Goal: Information Seeking & Learning: Learn about a topic

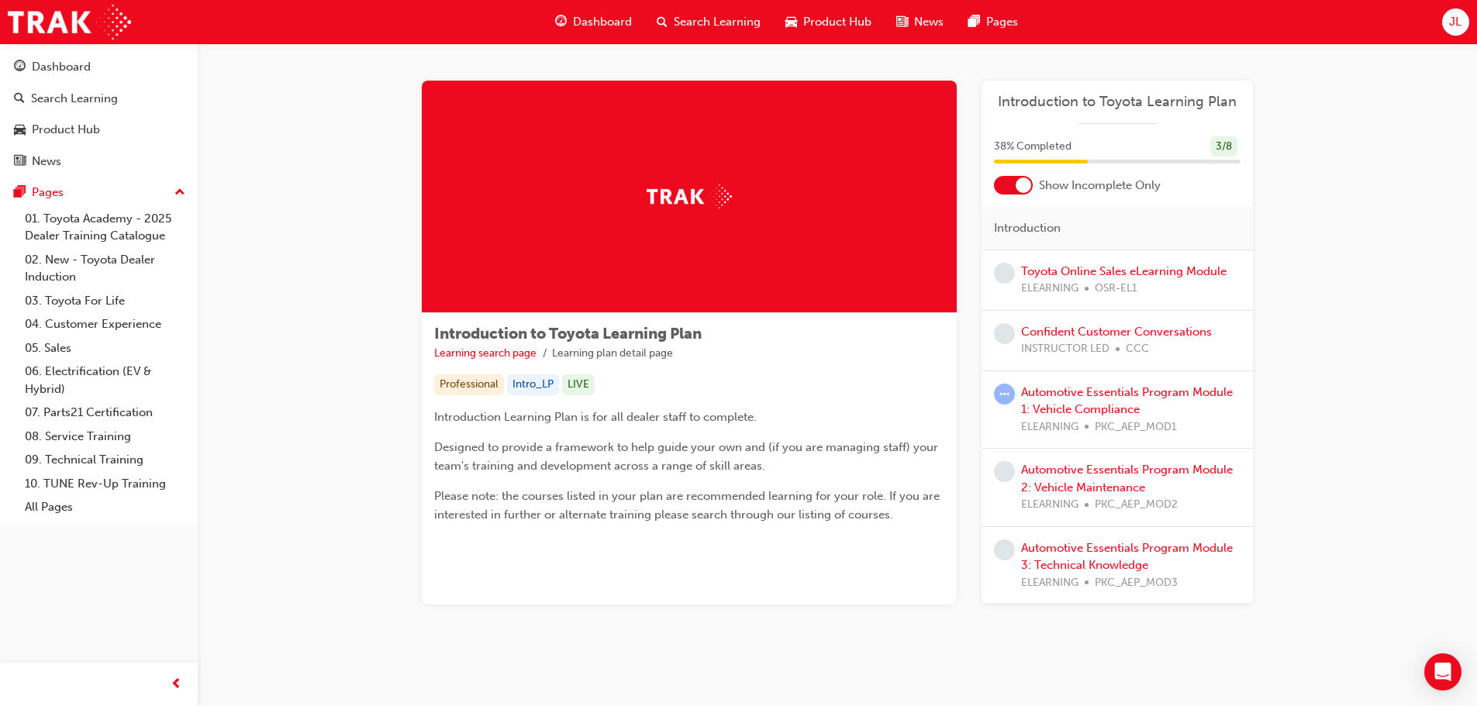
click at [1020, 179] on div at bounding box center [1024, 186] width 16 height 16
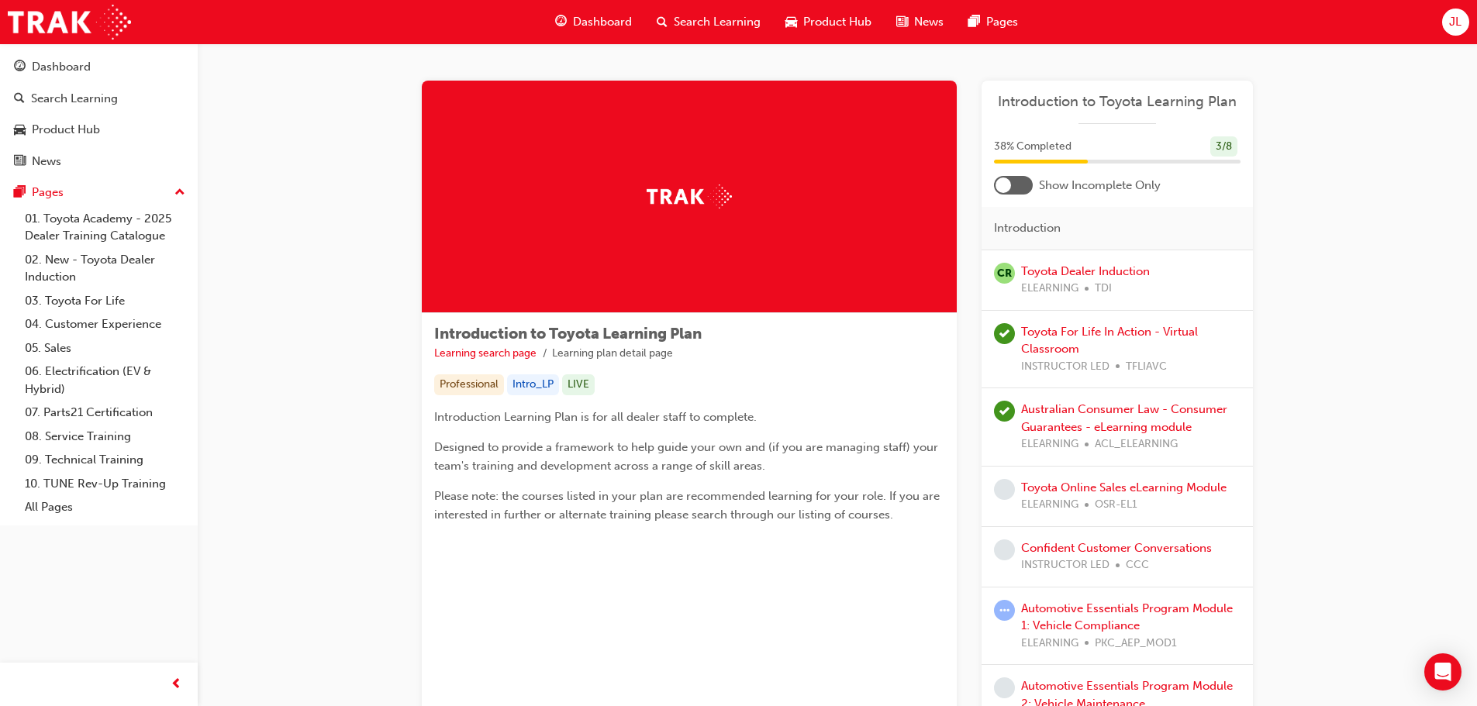
click at [1019, 181] on div at bounding box center [1013, 185] width 39 height 19
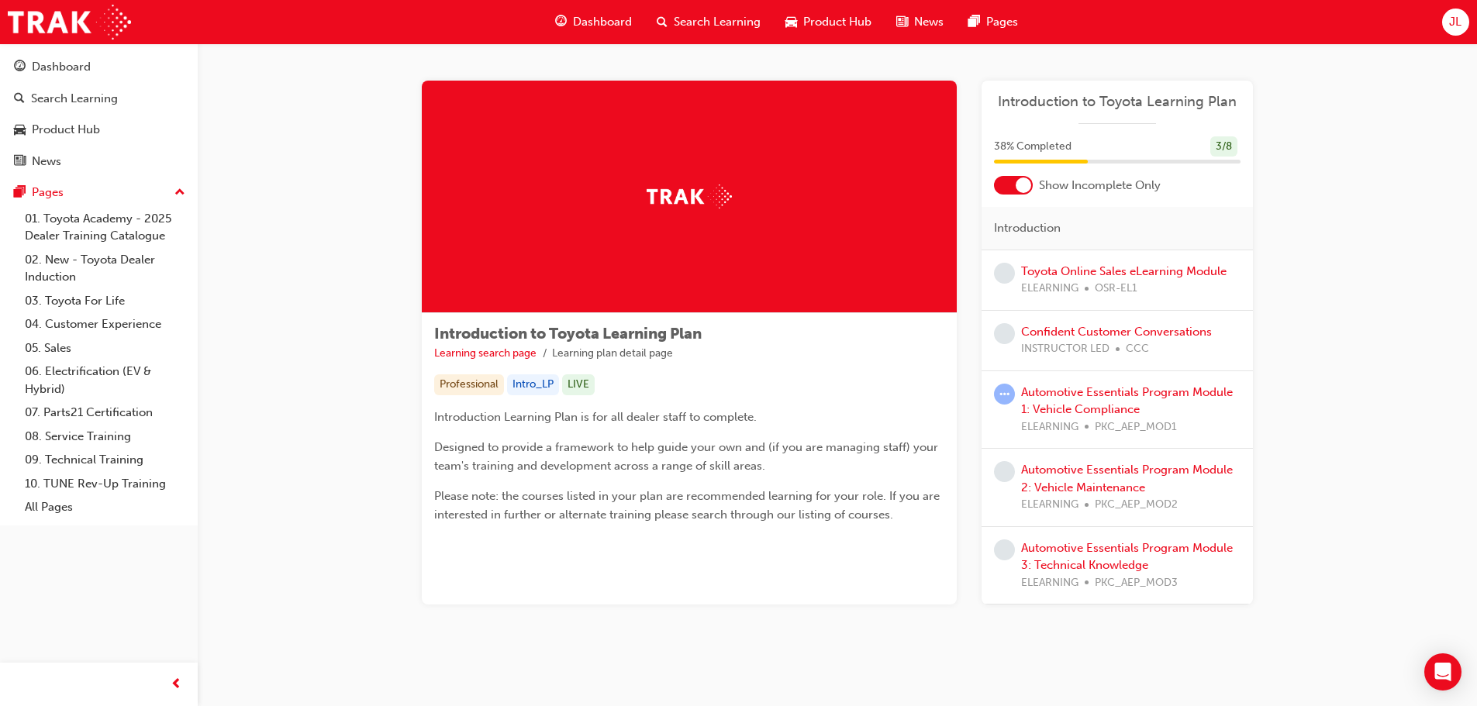
click at [1019, 181] on div at bounding box center [1024, 186] width 16 height 16
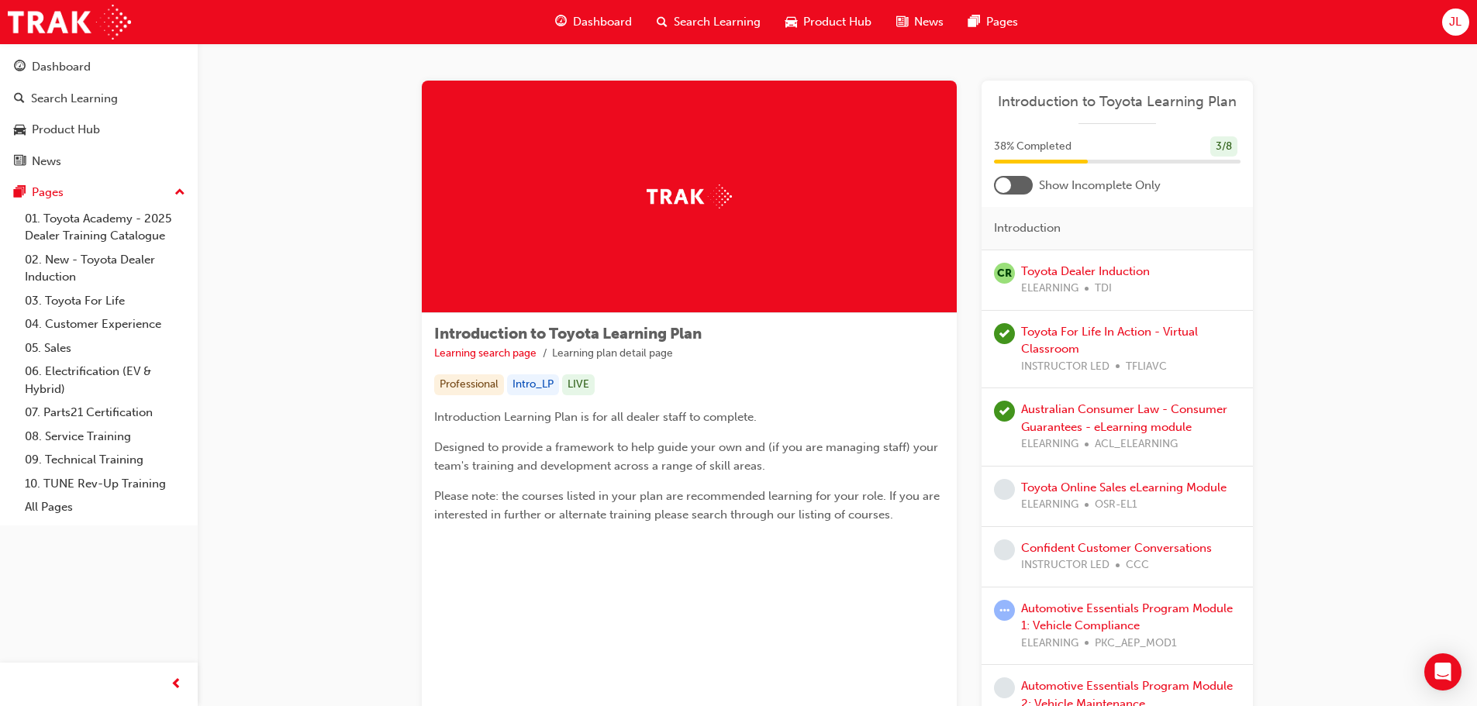
click at [1019, 181] on div at bounding box center [1013, 185] width 39 height 19
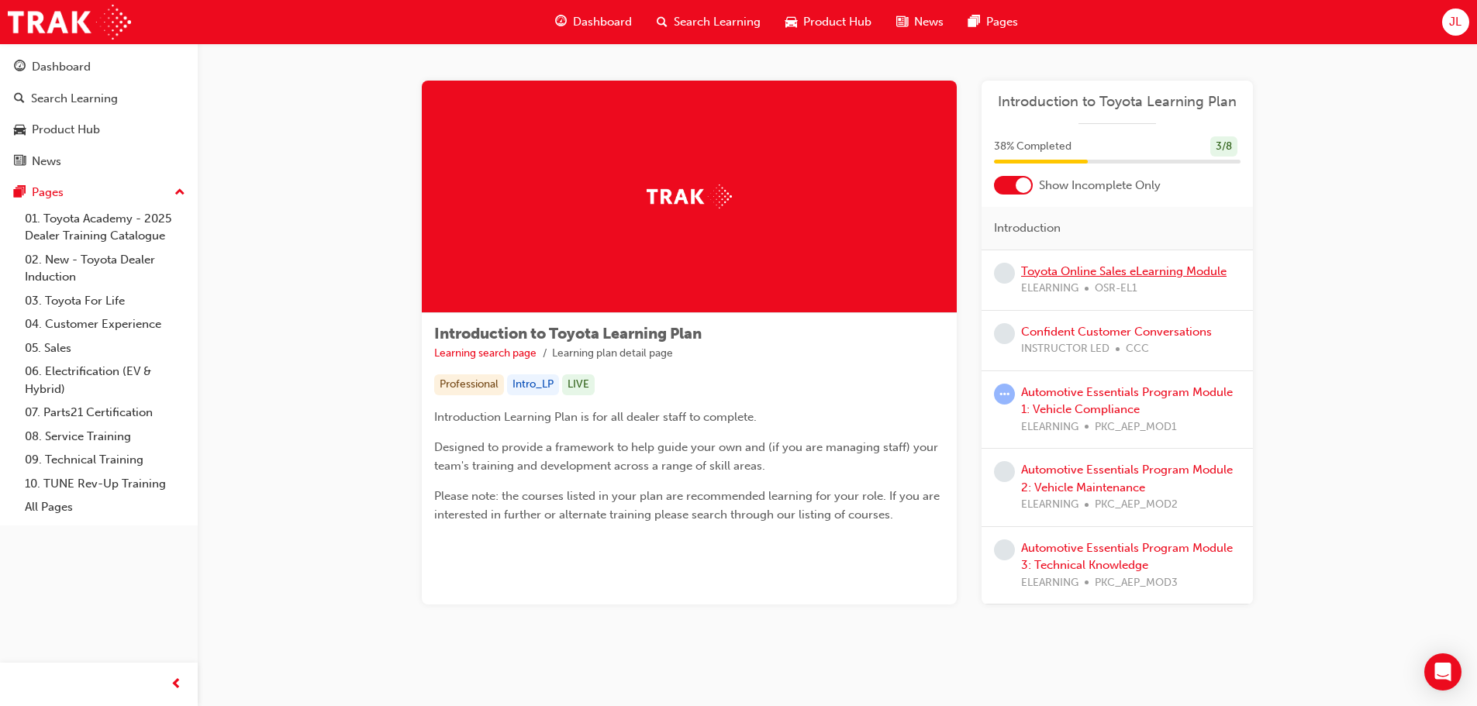
click at [1124, 275] on link "Toyota Online Sales eLearning Module" at bounding box center [1123, 271] width 205 height 14
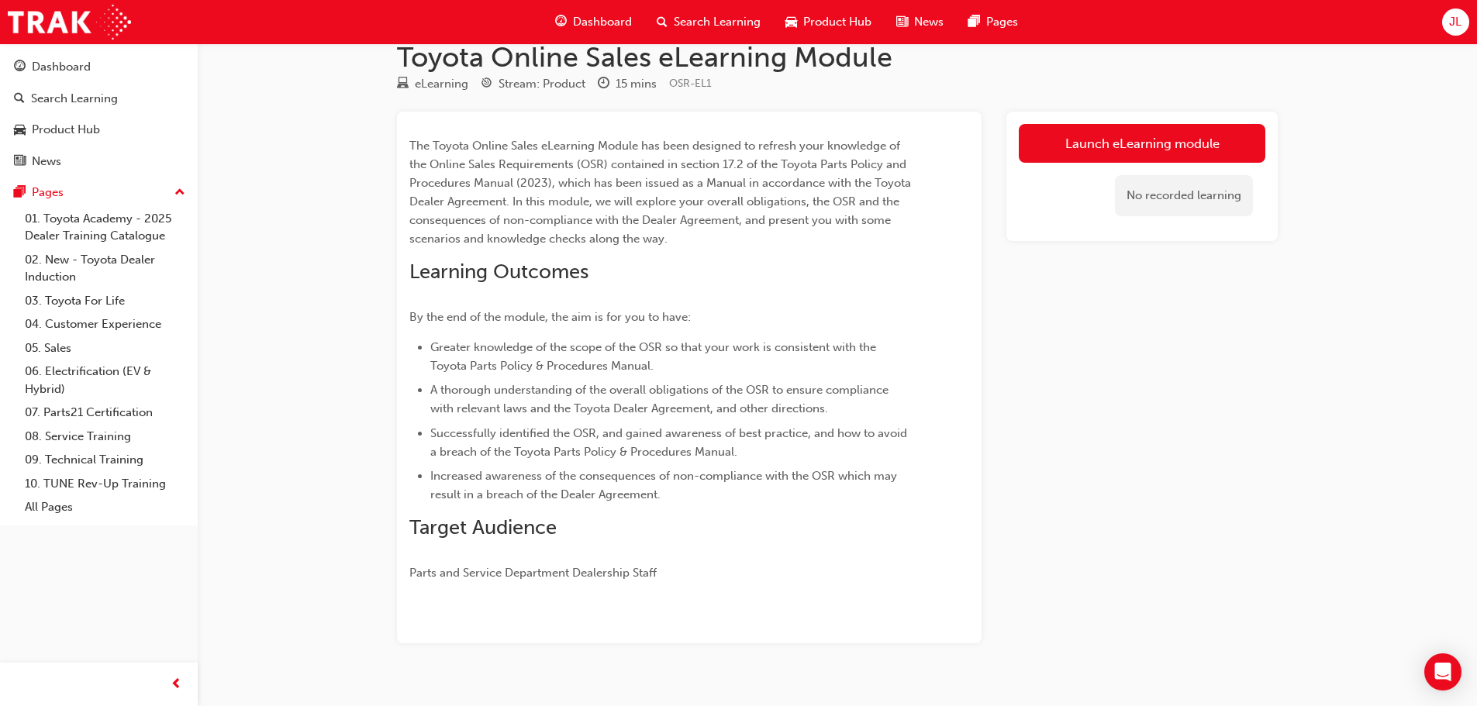
scroll to position [54, 0]
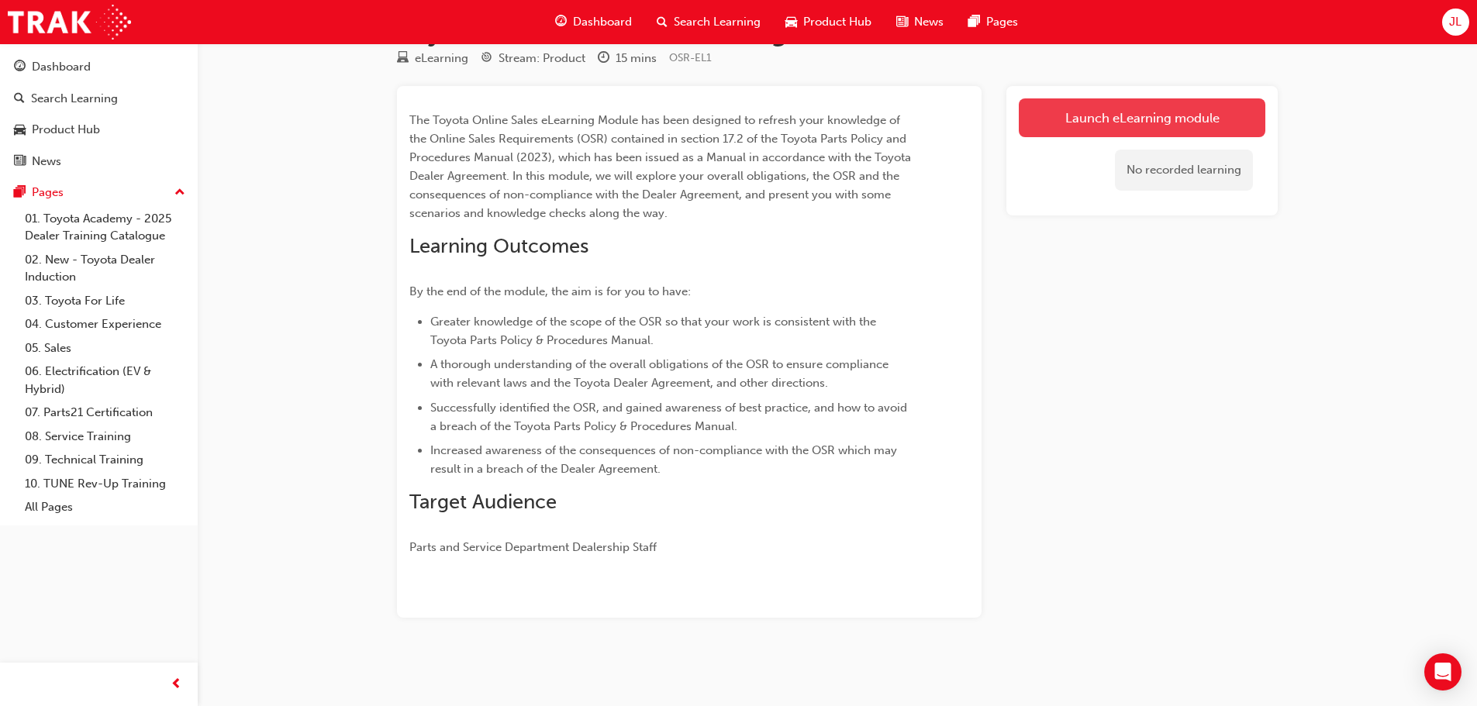
click at [1075, 113] on link "Launch eLearning module" at bounding box center [1142, 117] width 247 height 39
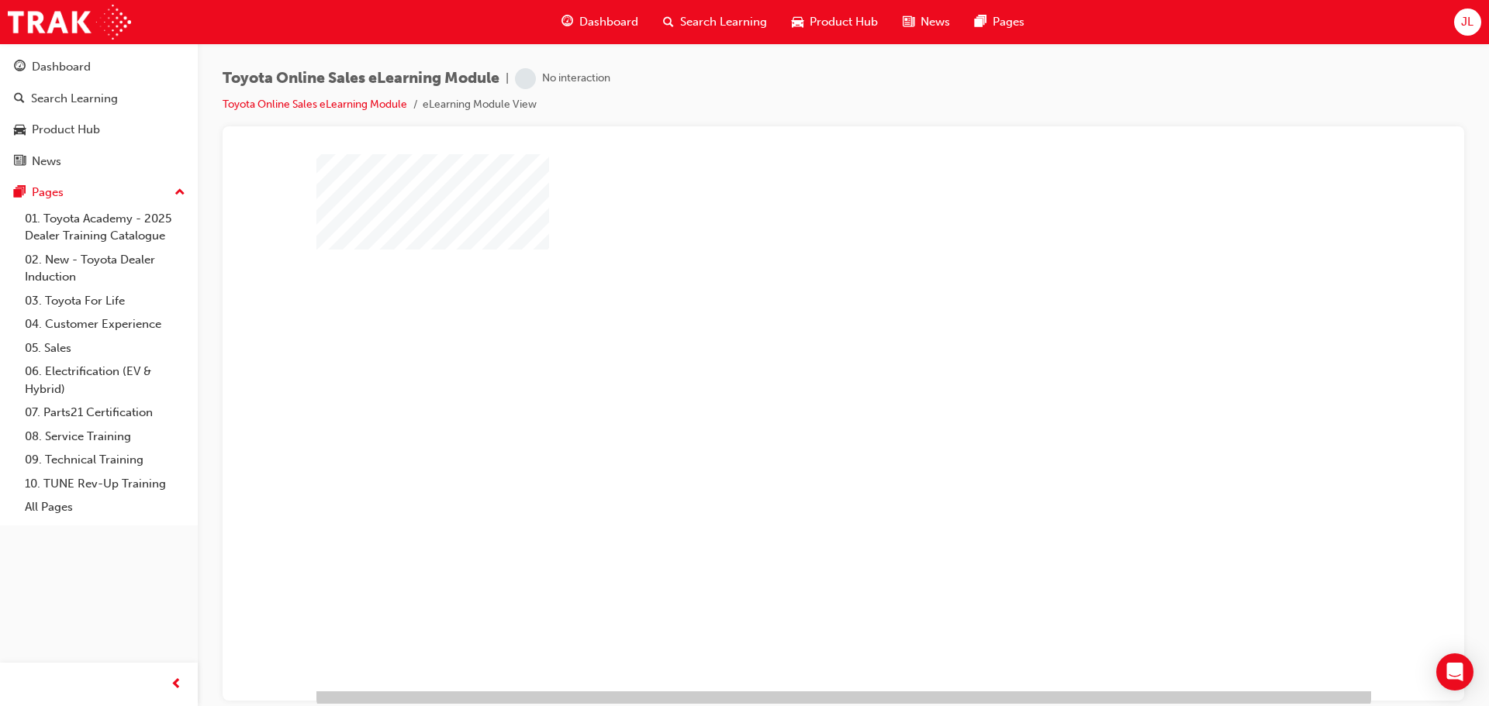
scroll to position [32, 0]
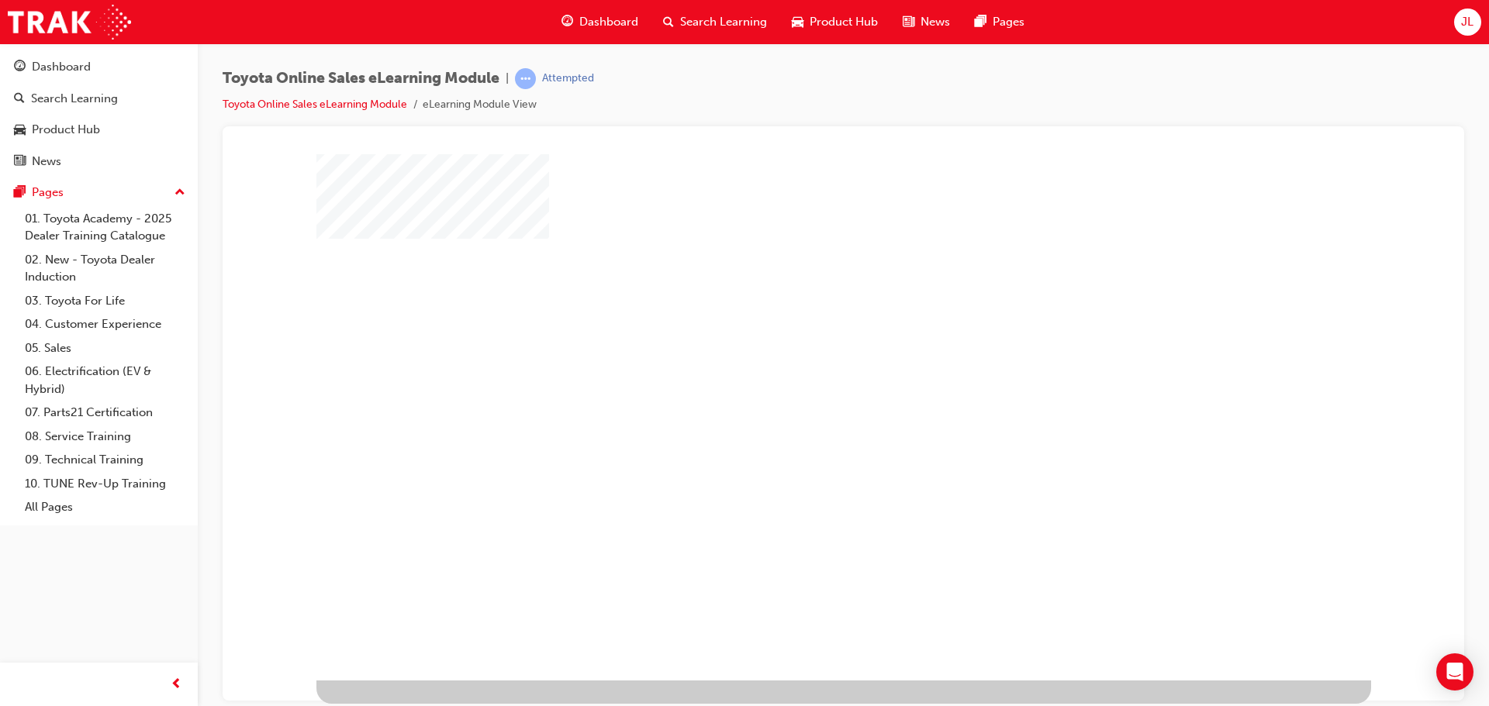
click at [799, 352] on div "play" at bounding box center [799, 352] width 0 height 0
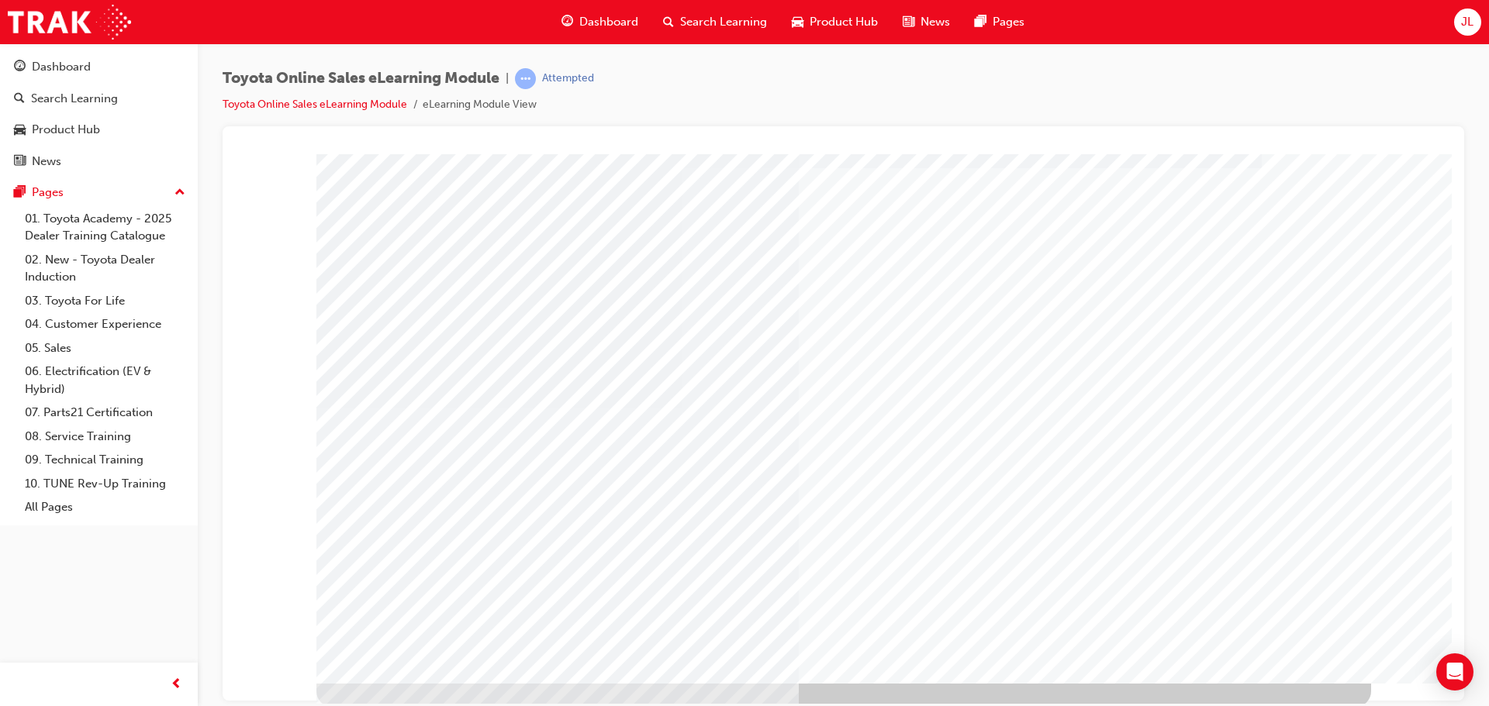
scroll to position [30, 0]
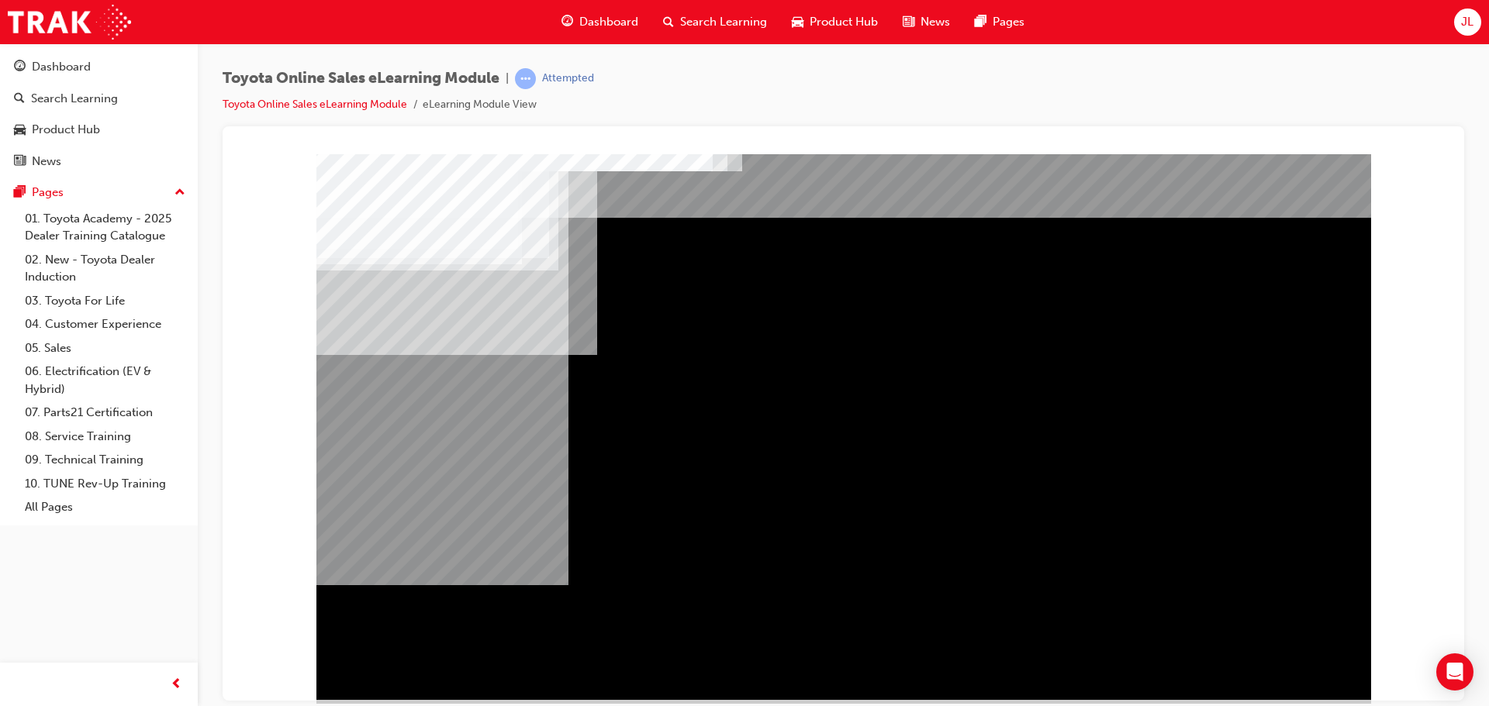
scroll to position [32, 0]
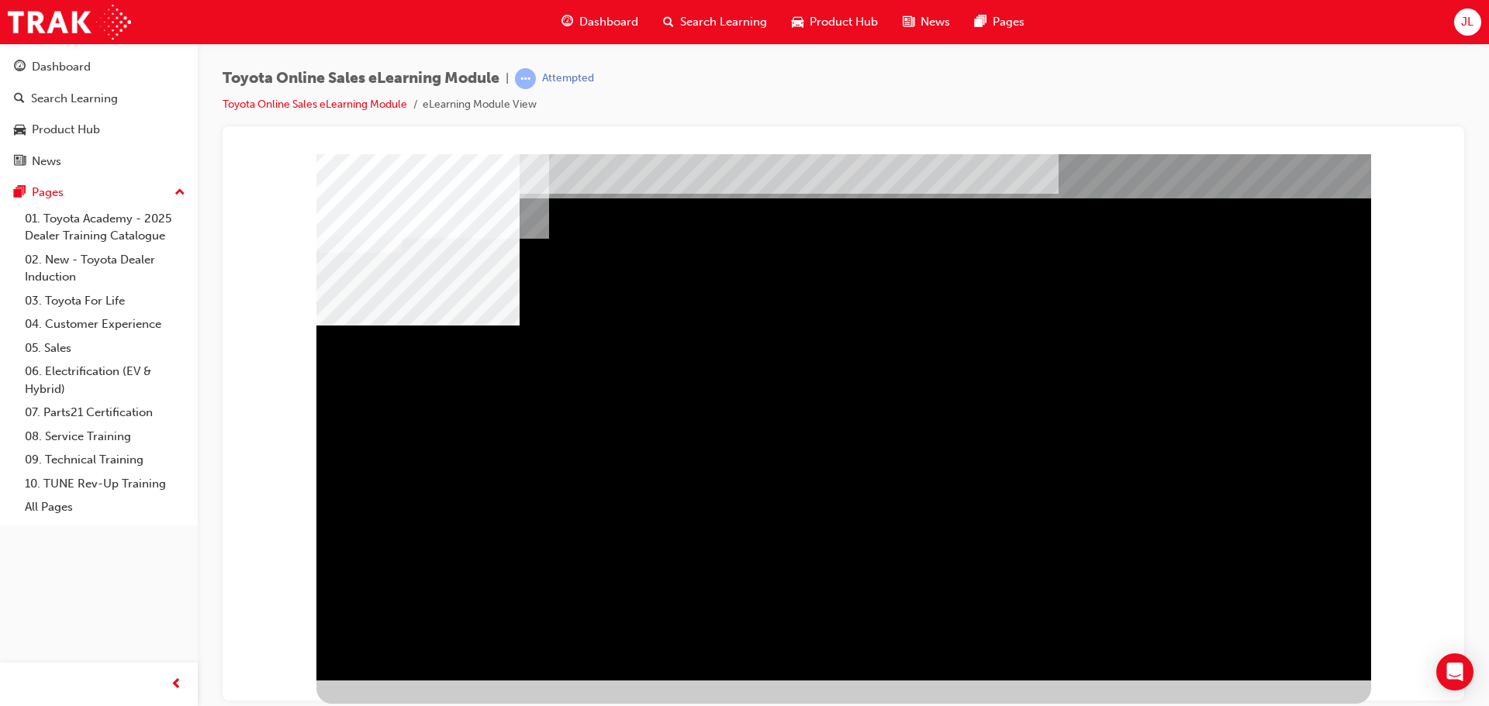
scroll to position [0, 0]
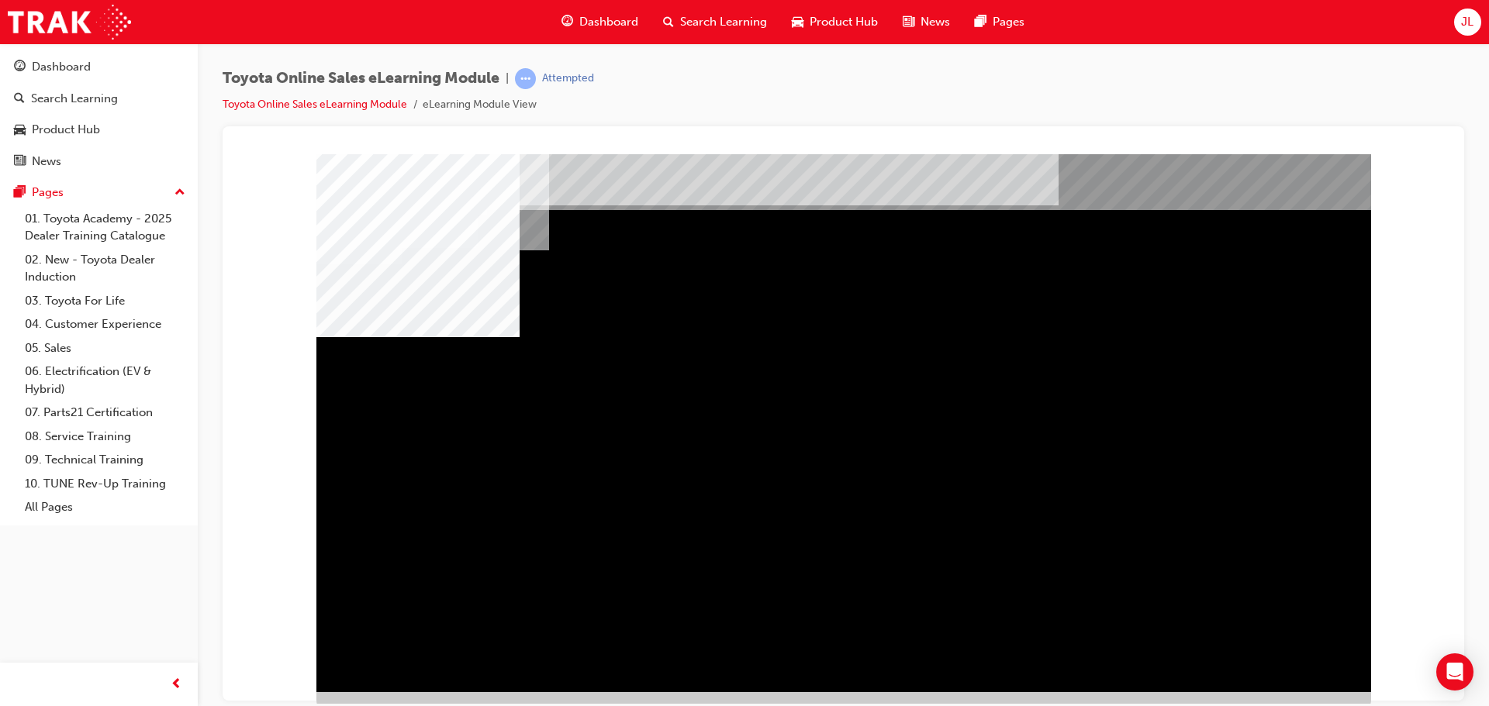
scroll to position [32, 0]
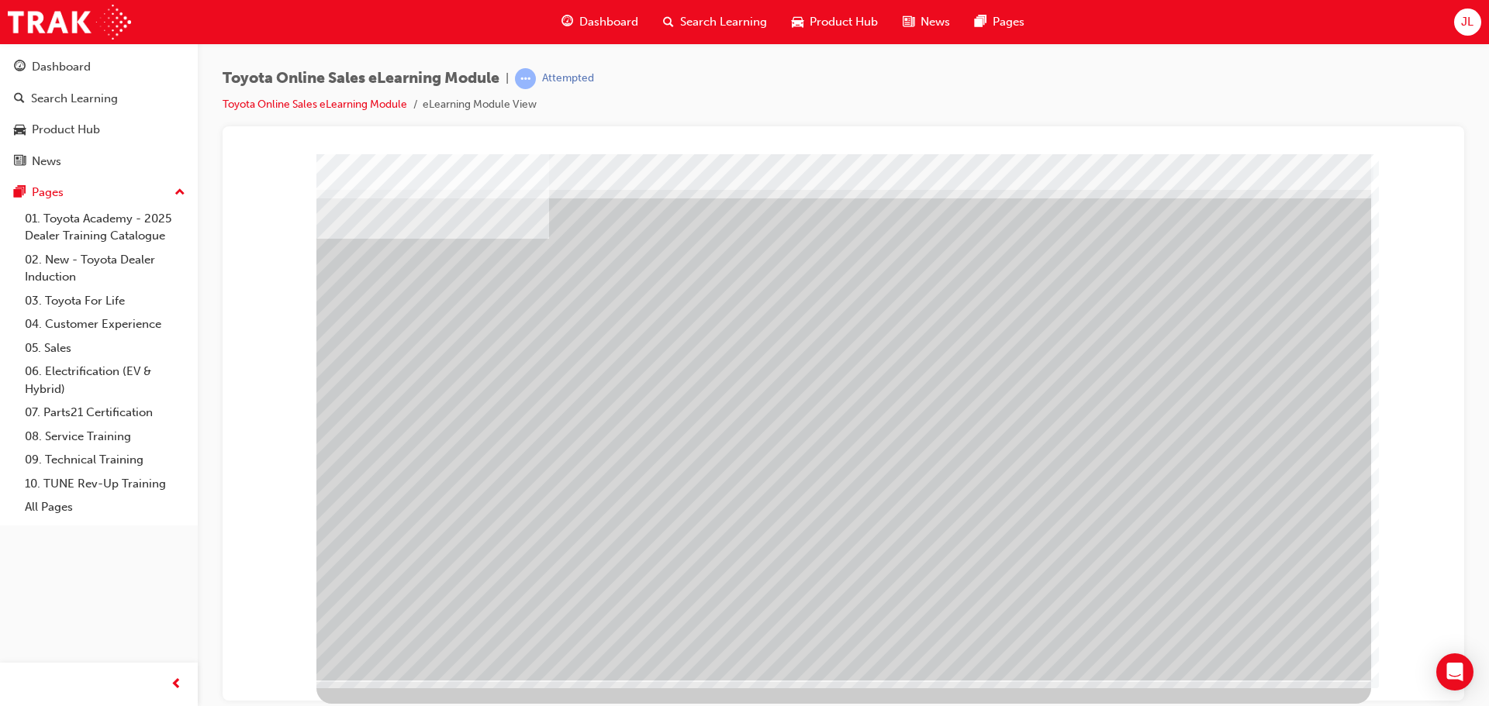
scroll to position [0, 0]
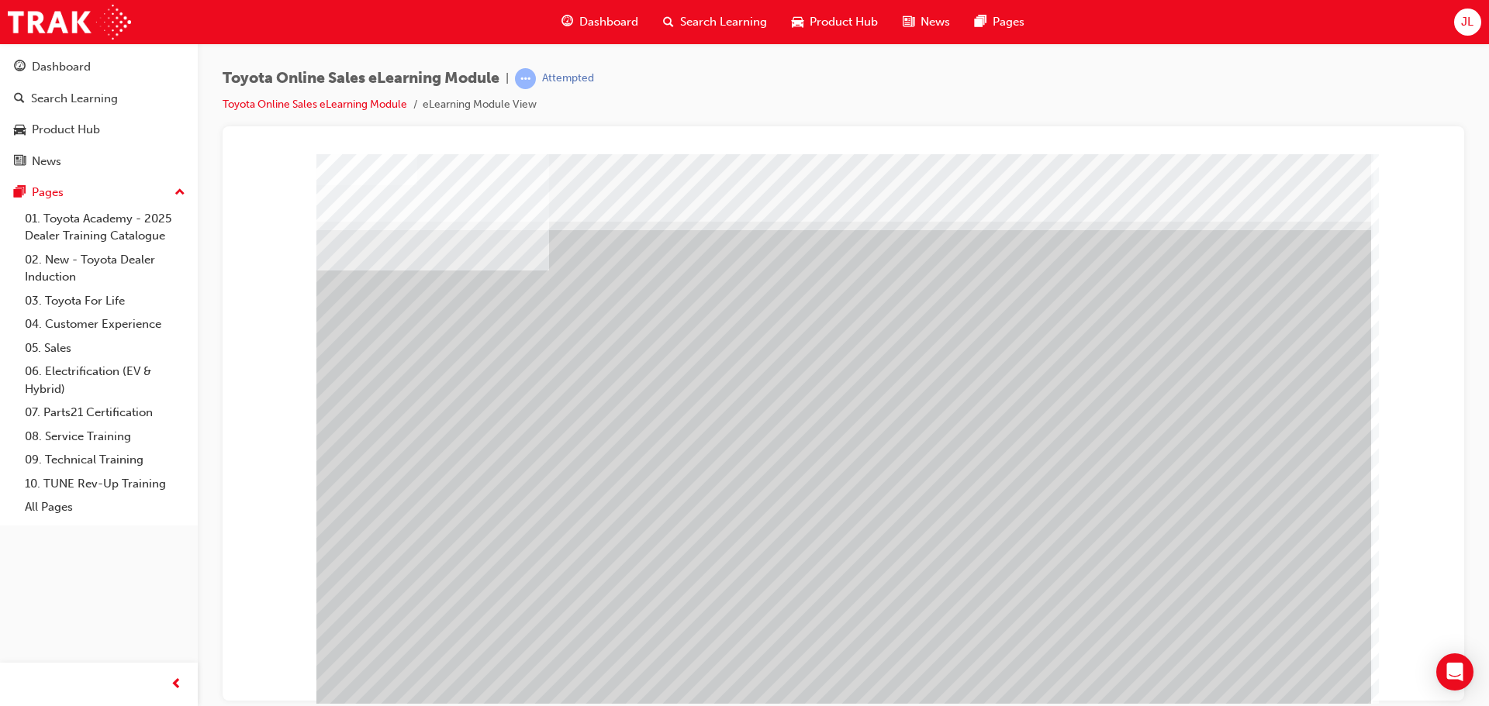
drag, startPoint x: 587, startPoint y: 366, endPoint x: 525, endPoint y: 375, distance: 62.7
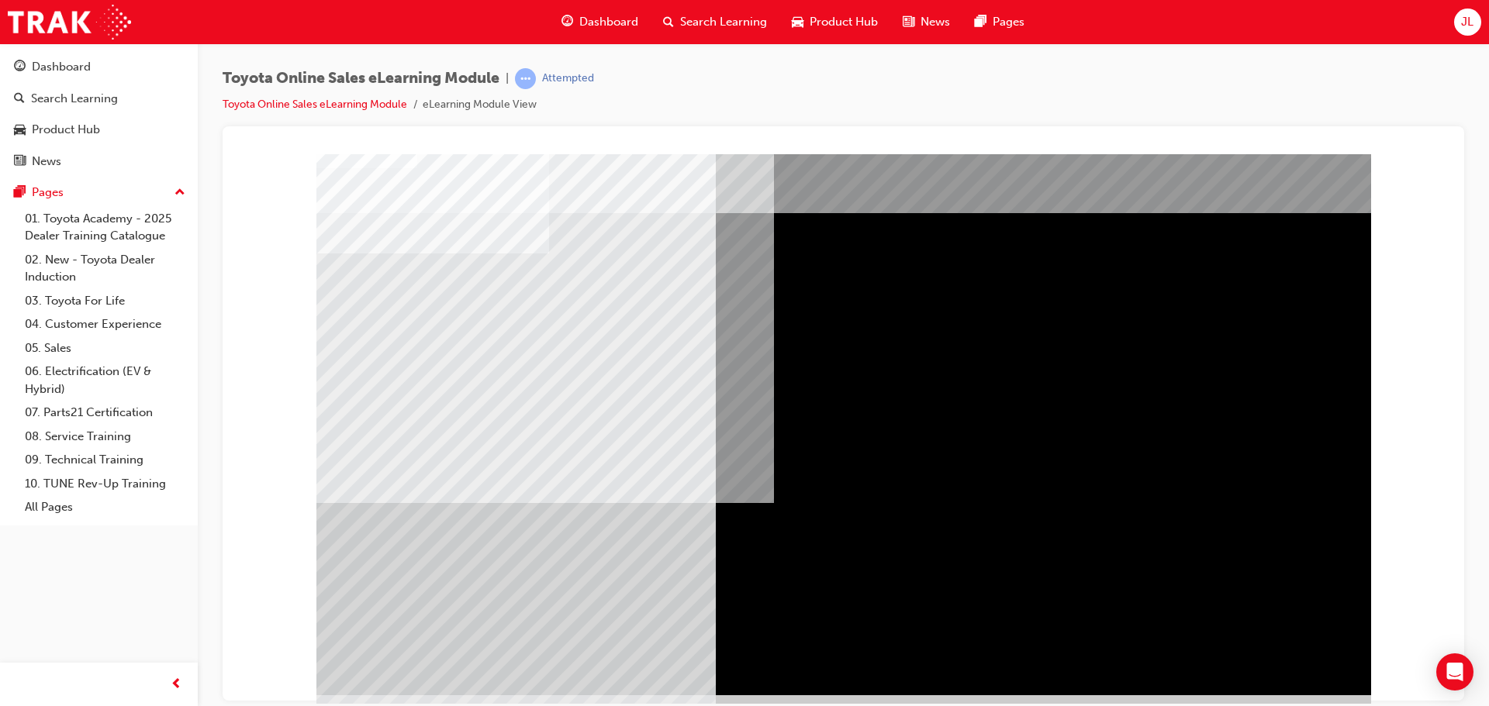
scroll to position [32, 0]
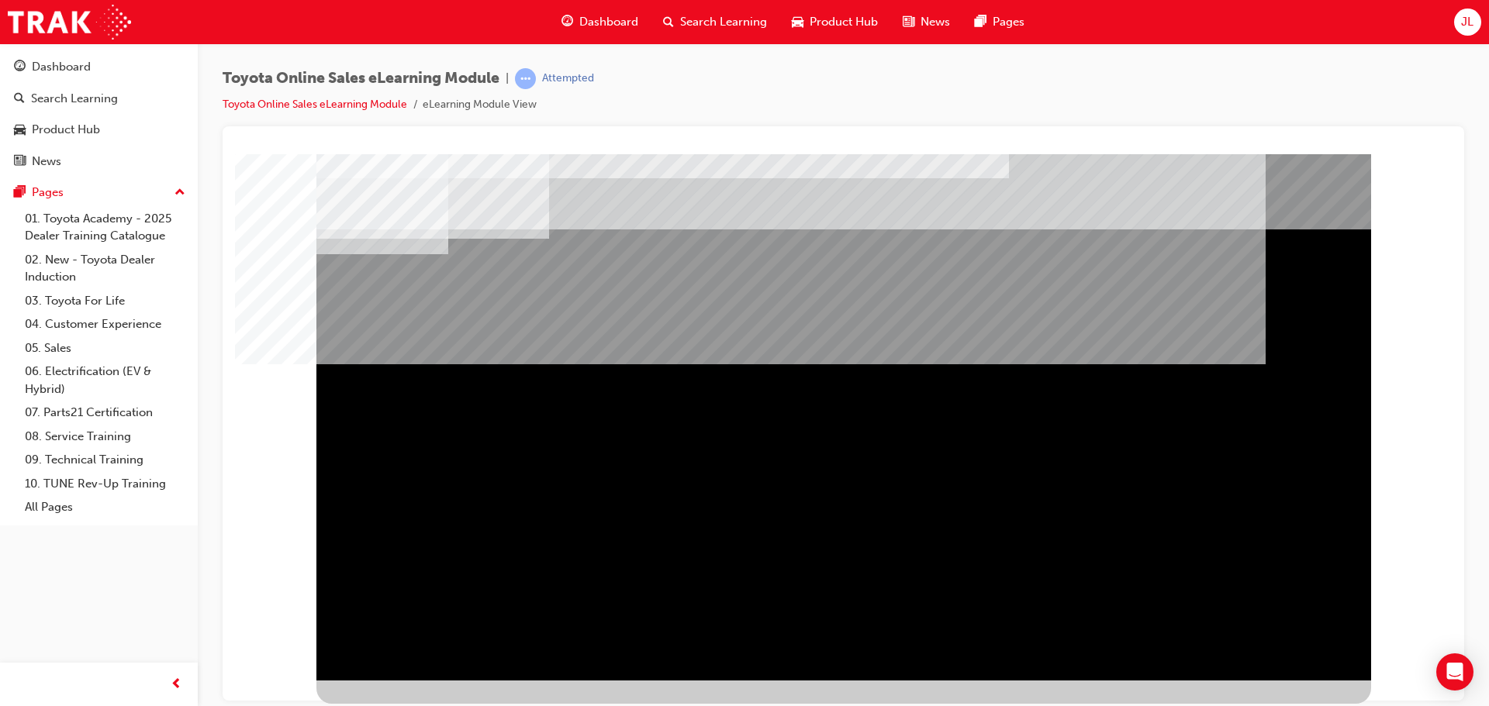
scroll to position [0, 0]
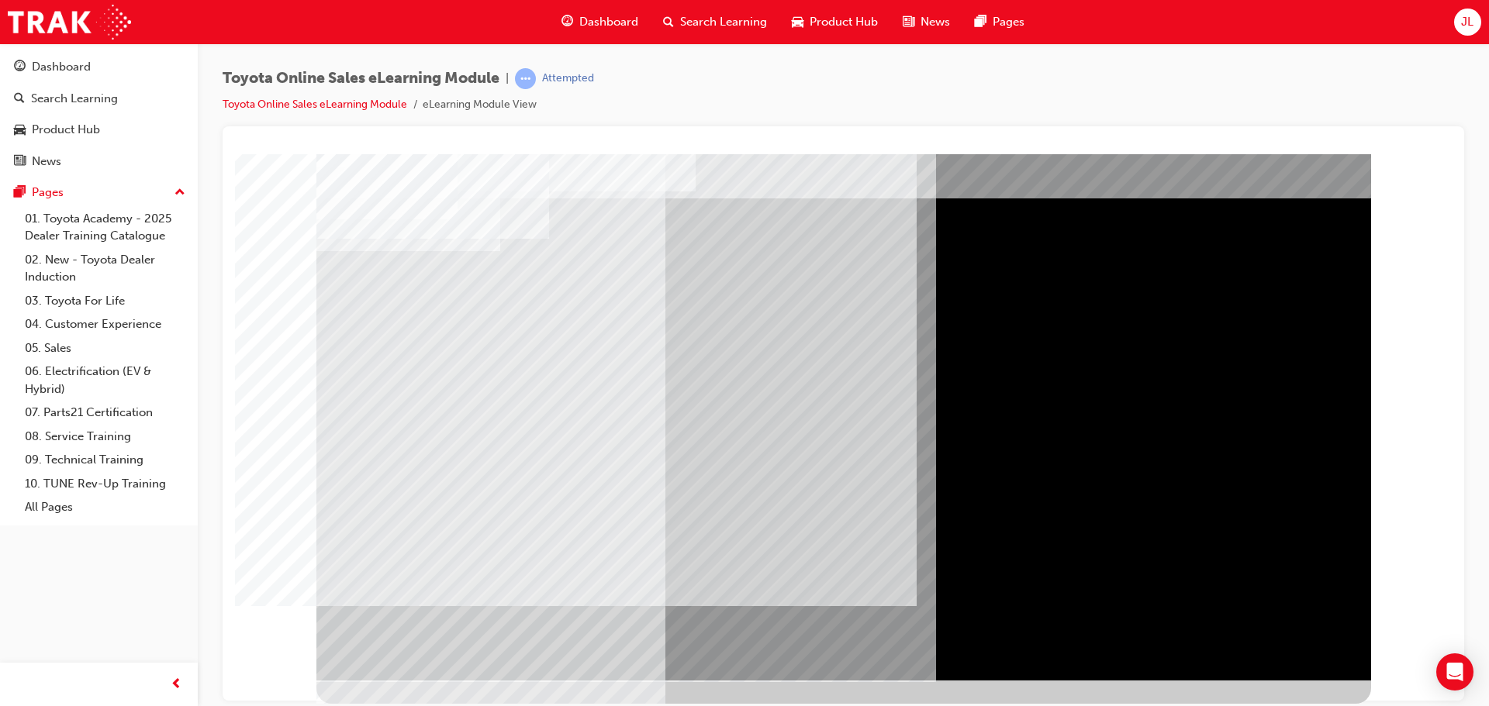
scroll to position [0, 0]
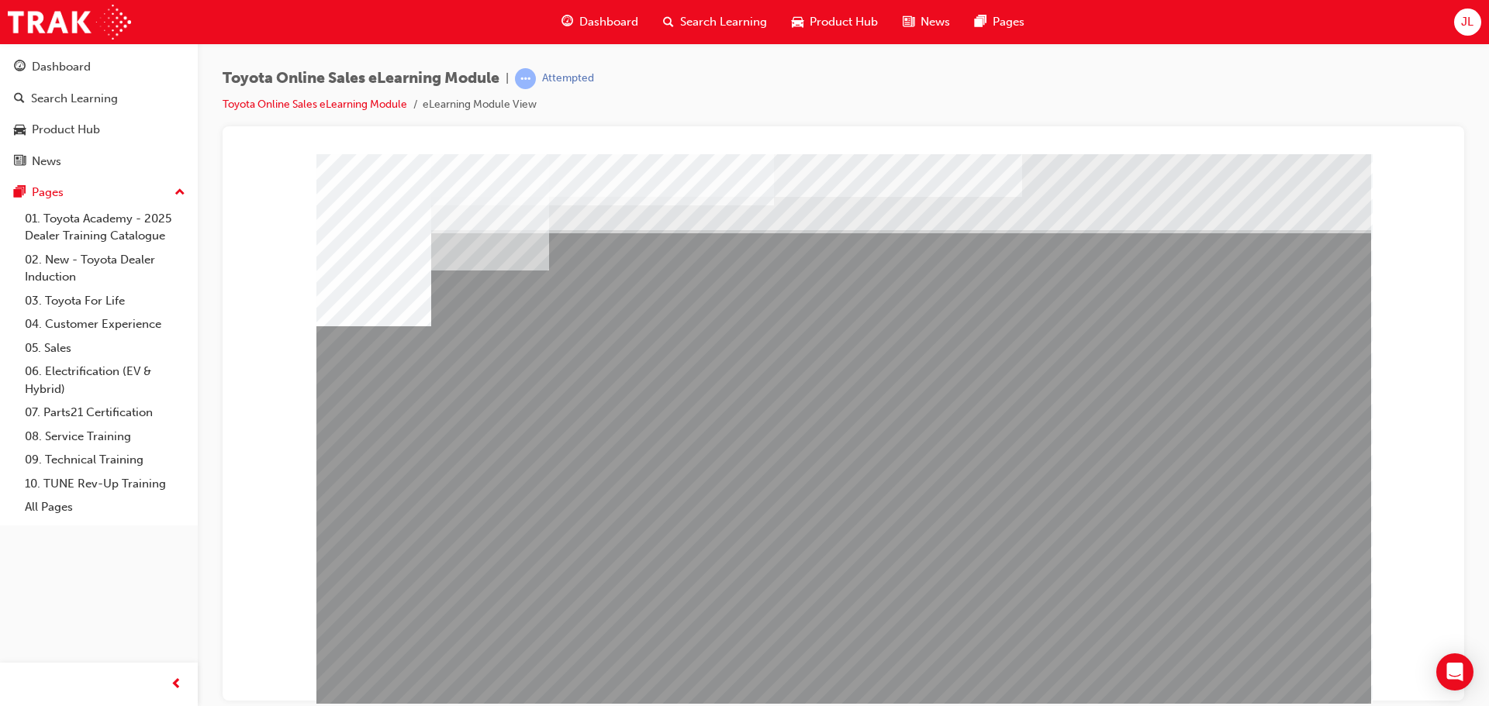
drag, startPoint x: 1103, startPoint y: 577, endPoint x: 751, endPoint y: 309, distance: 442.8
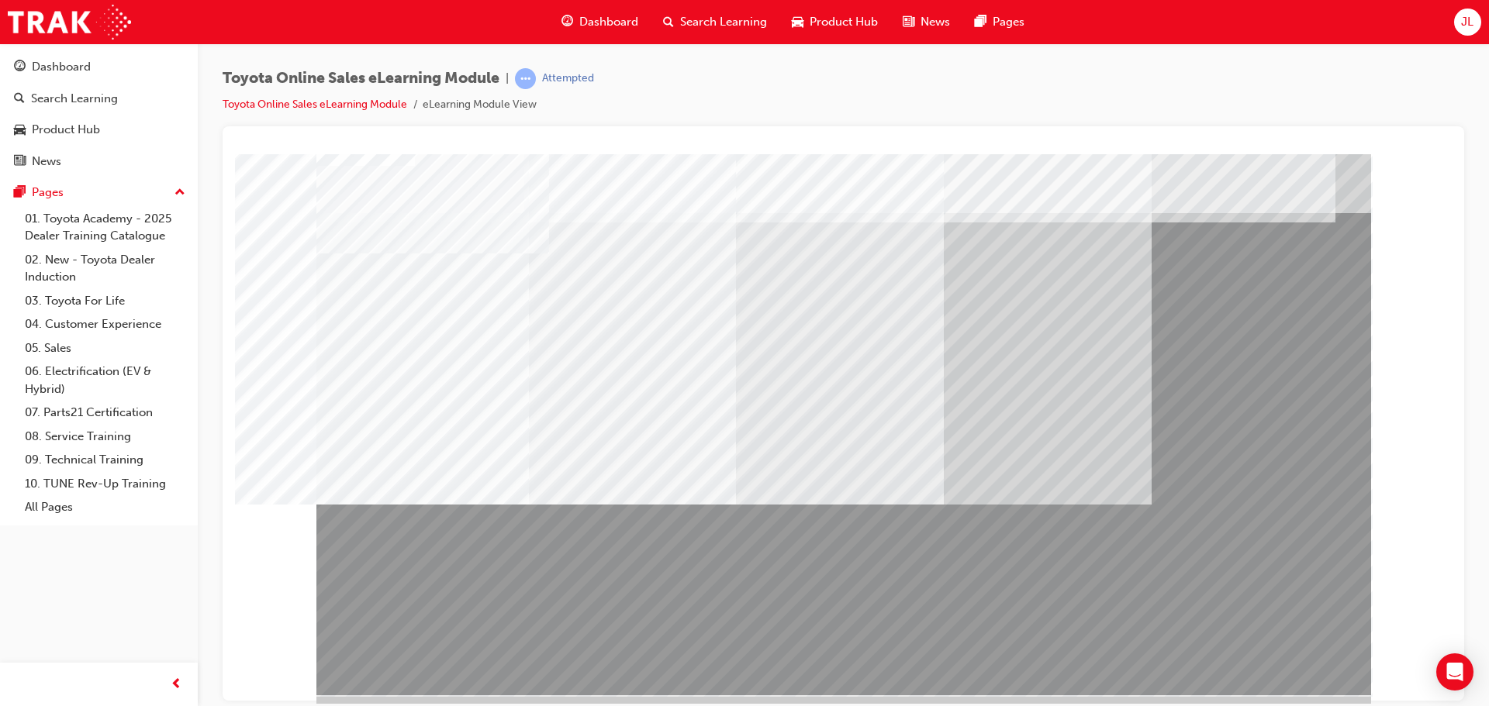
scroll to position [32, 0]
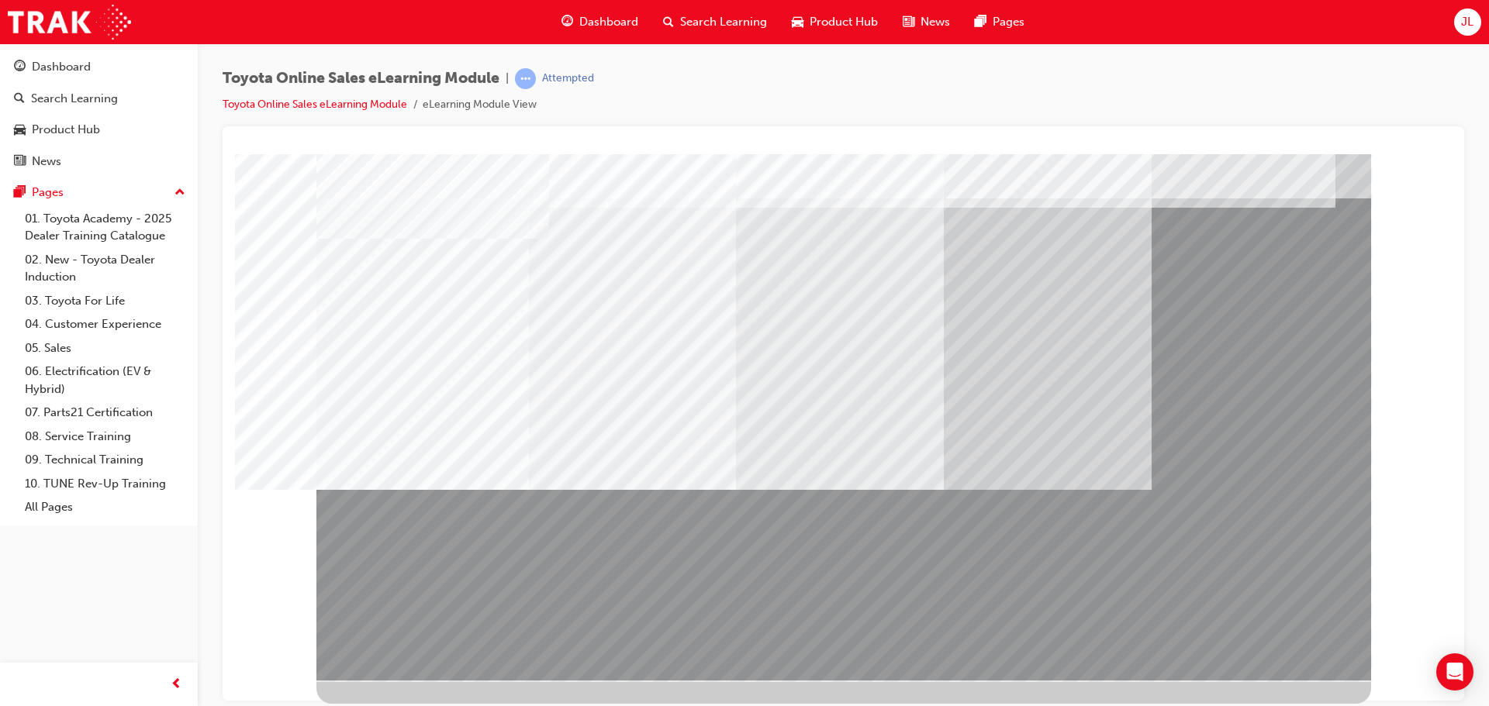
drag, startPoint x: 835, startPoint y: 357, endPoint x: 791, endPoint y: 361, distance: 44.4
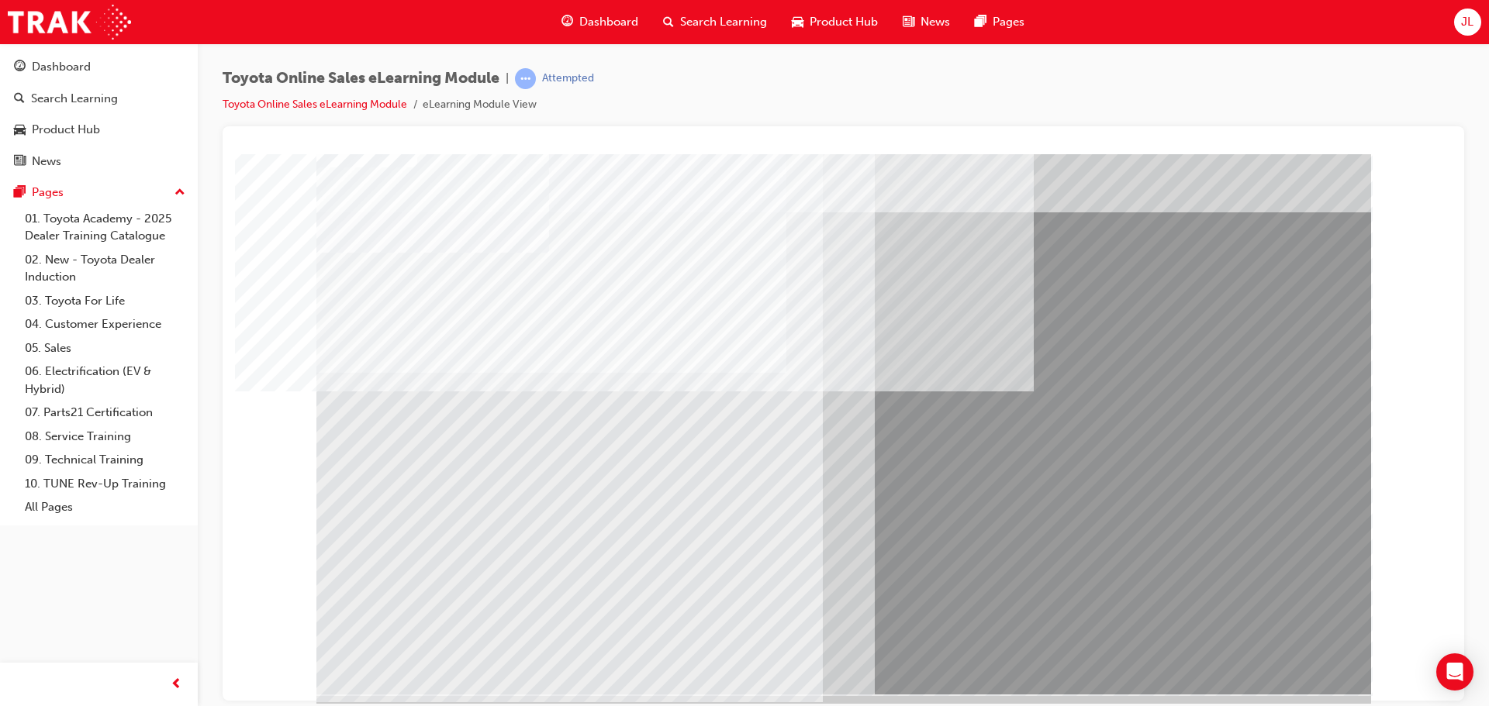
scroll to position [32, 0]
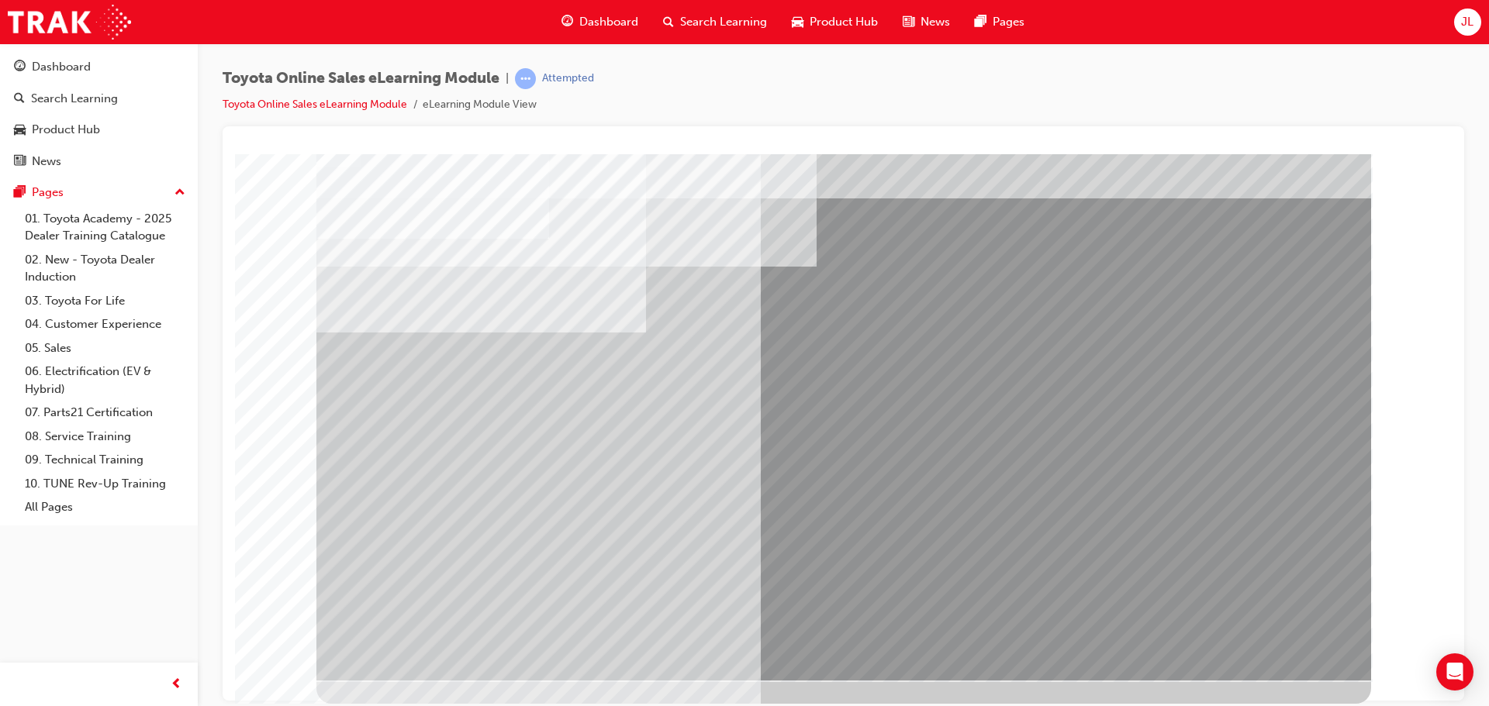
scroll to position [0, 0]
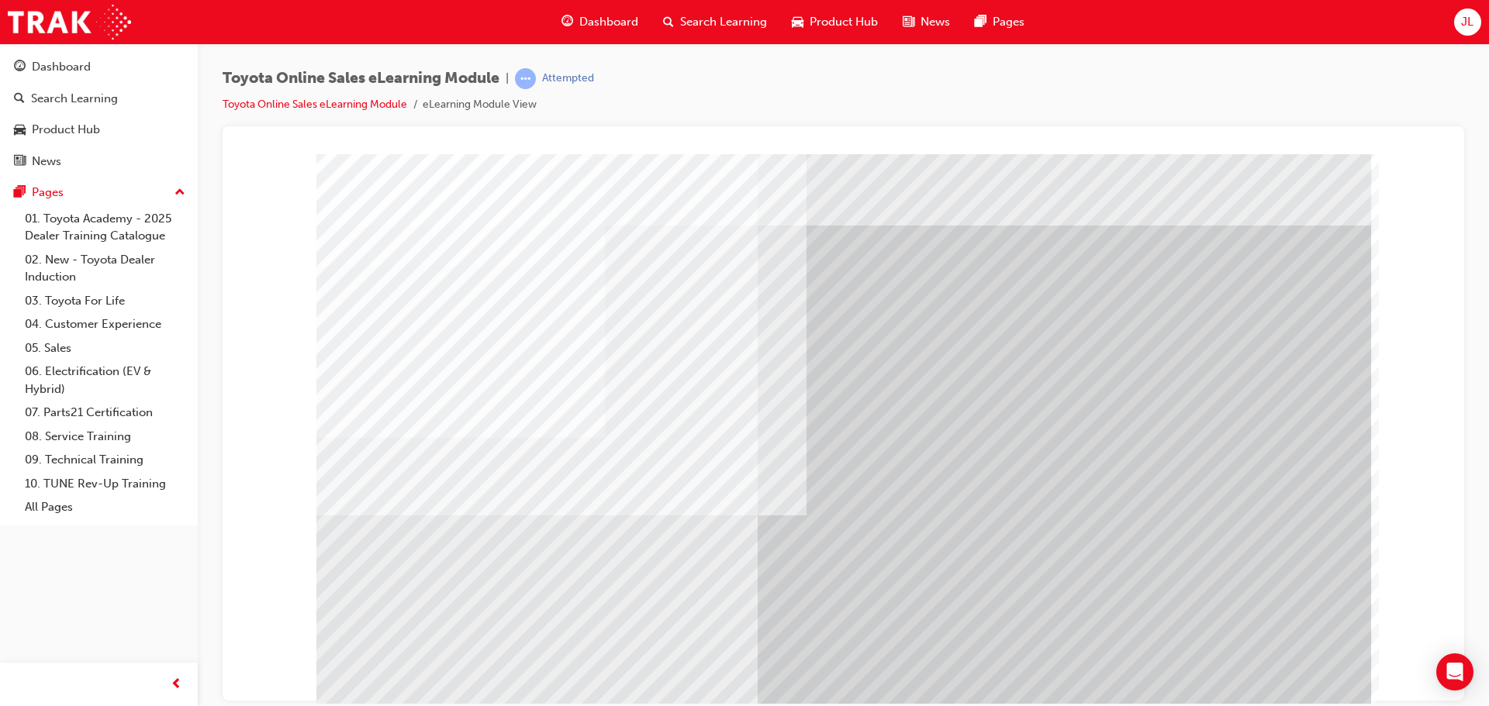
scroll to position [32, 0]
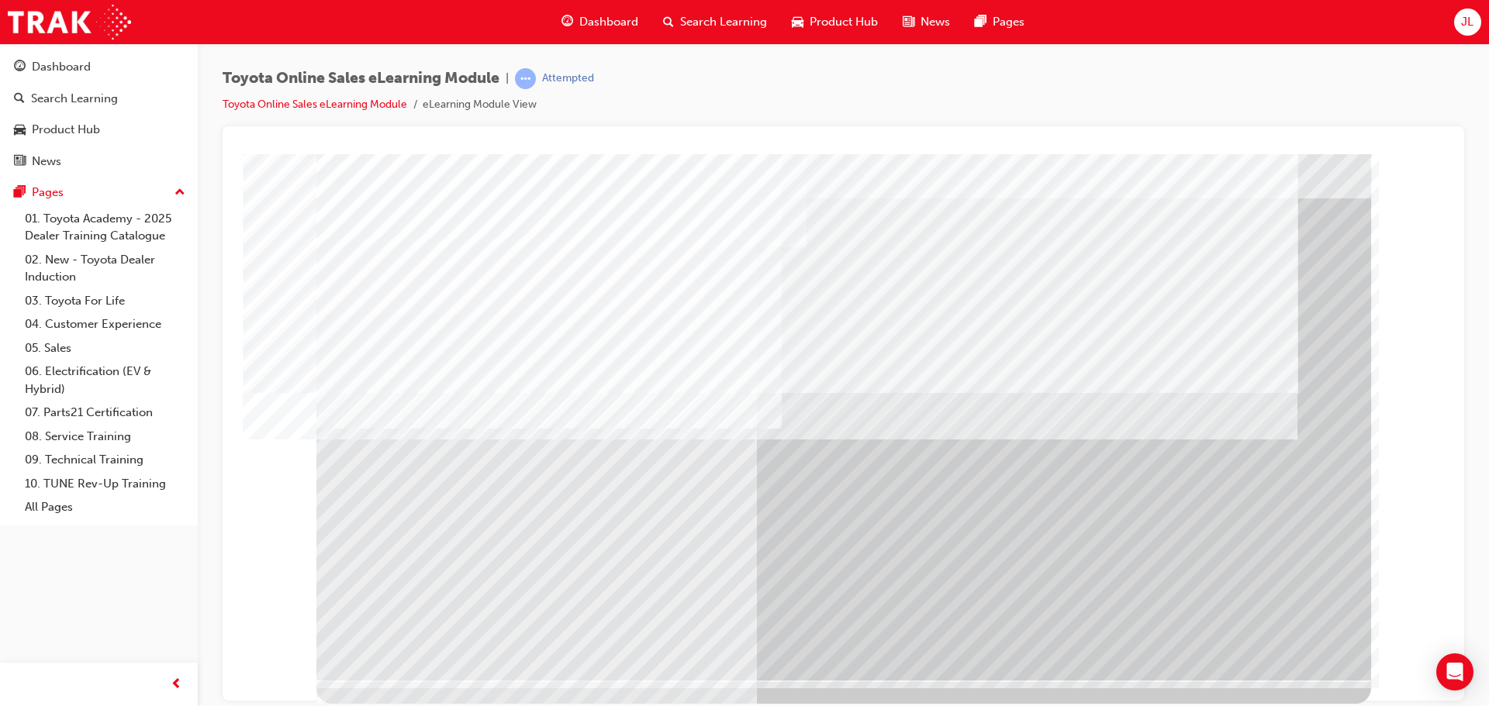
scroll to position [0, 0]
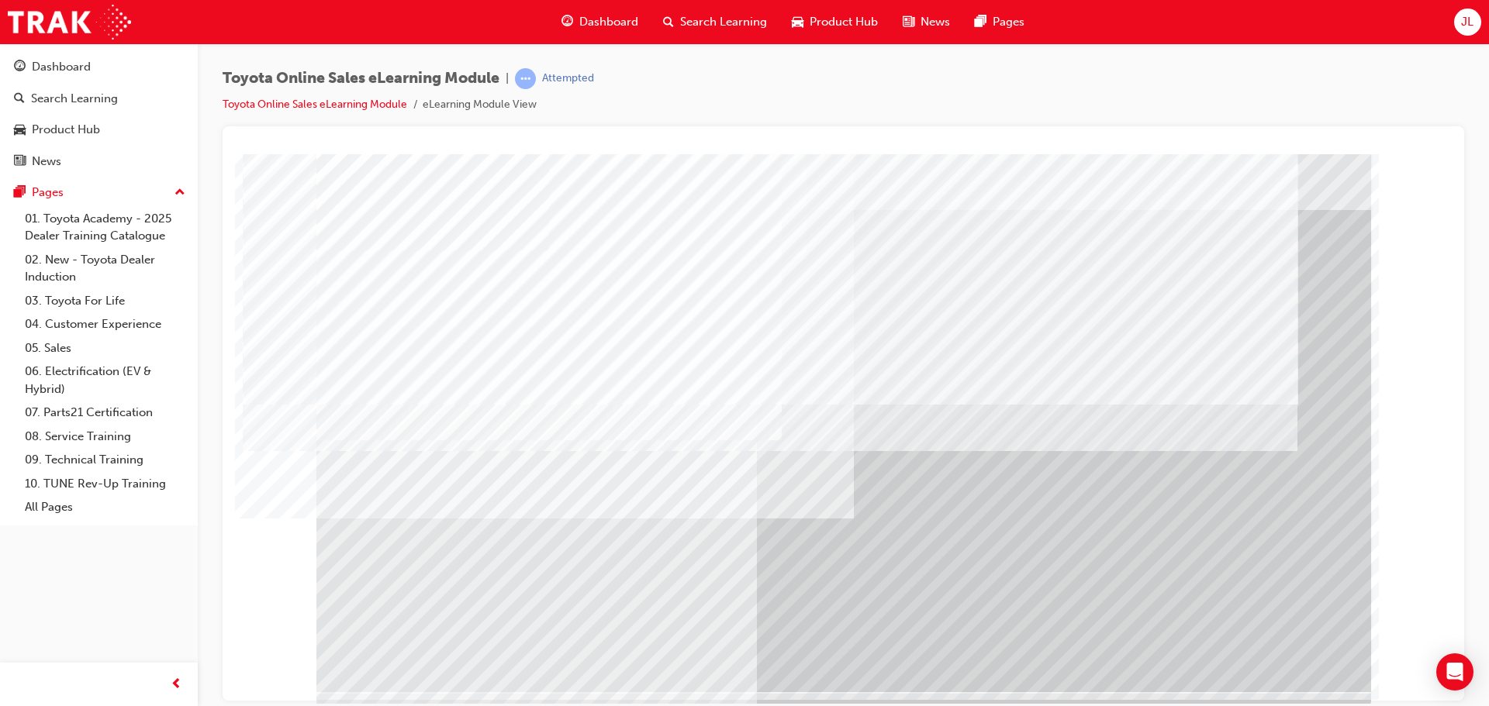
scroll to position [32, 0]
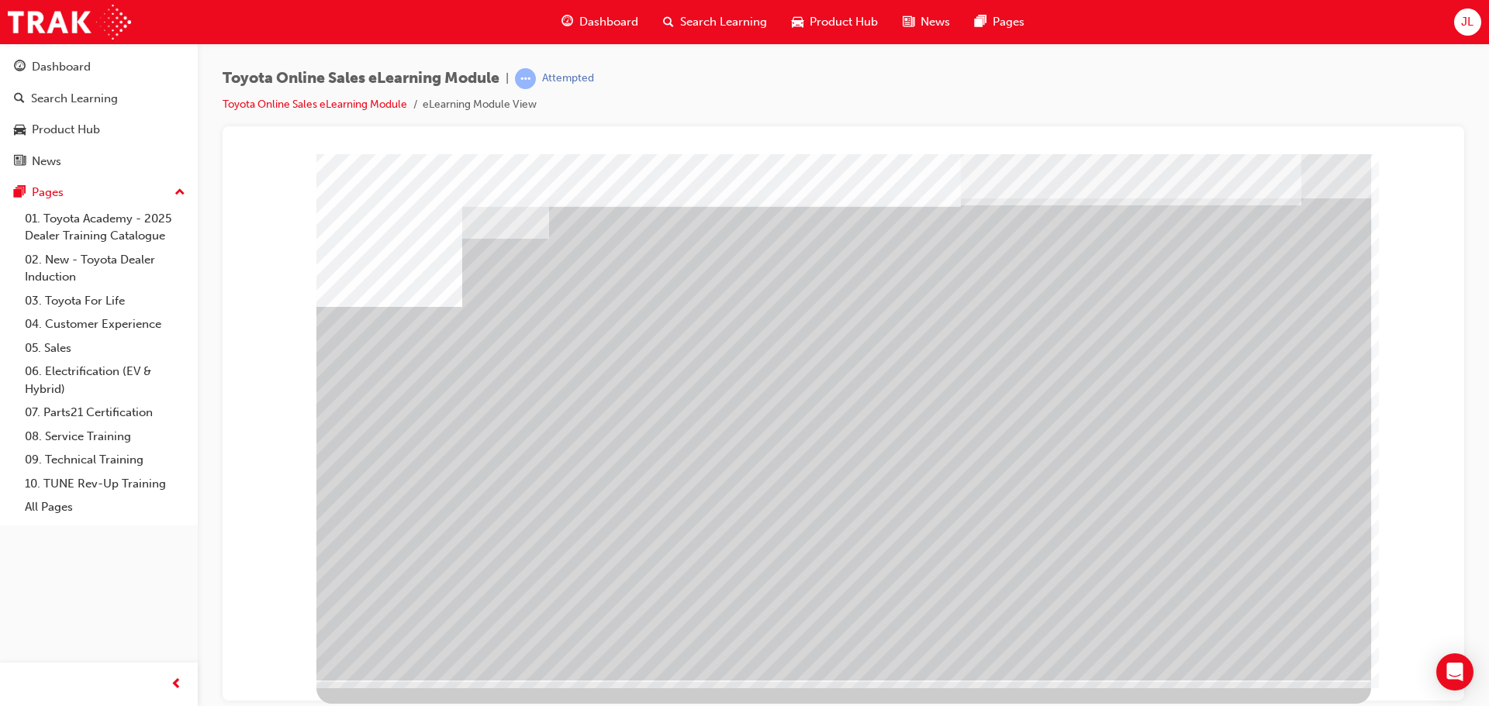
scroll to position [0, 0]
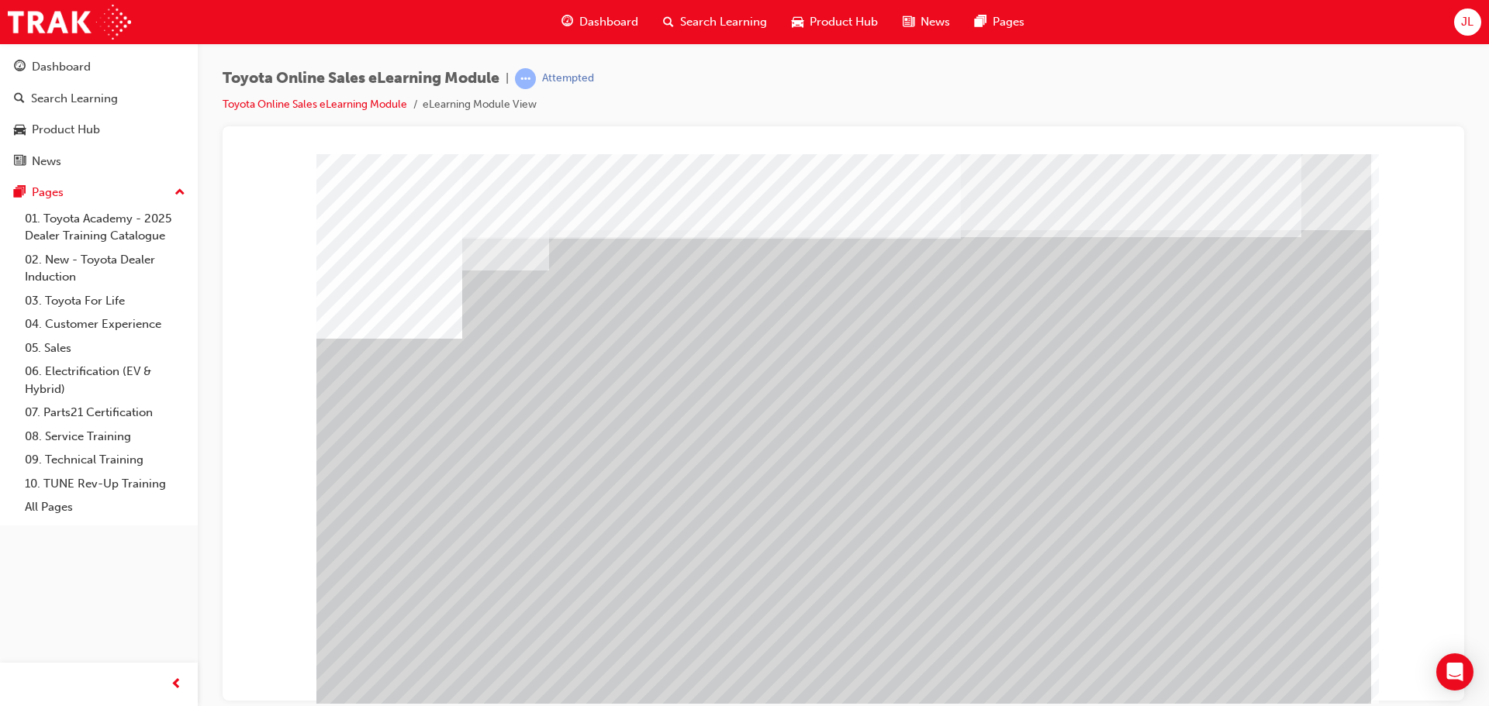
drag, startPoint x: 446, startPoint y: 406, endPoint x: 353, endPoint y: 316, distance: 129.4
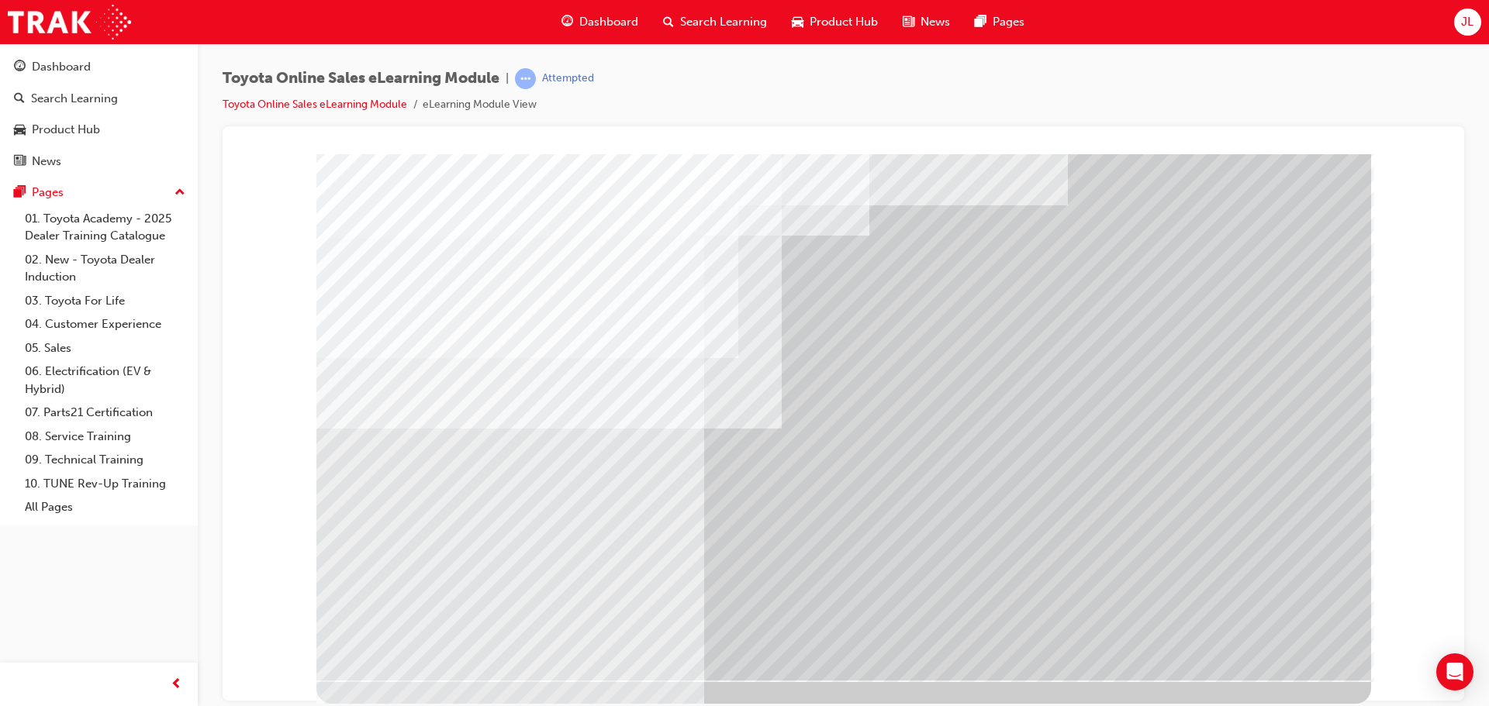
scroll to position [0, 0]
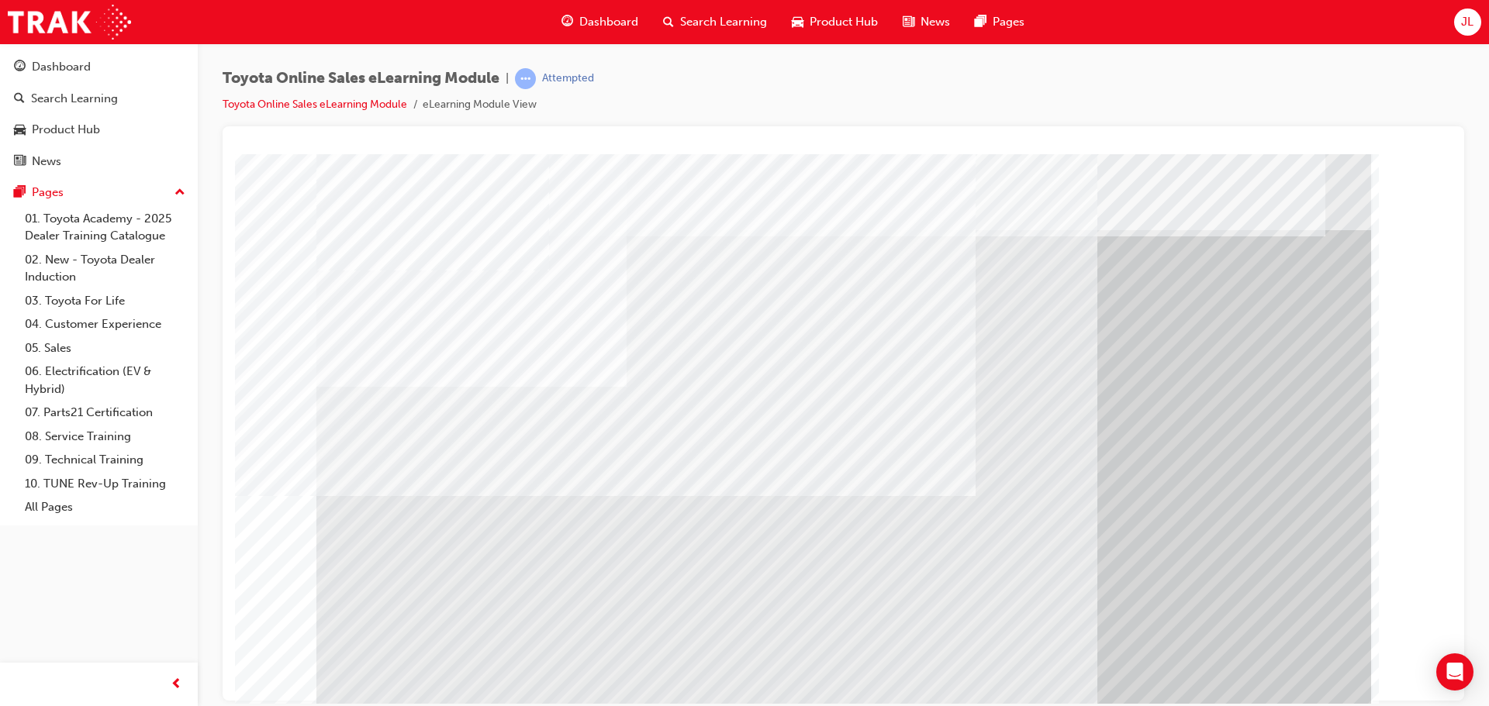
scroll to position [32, 0]
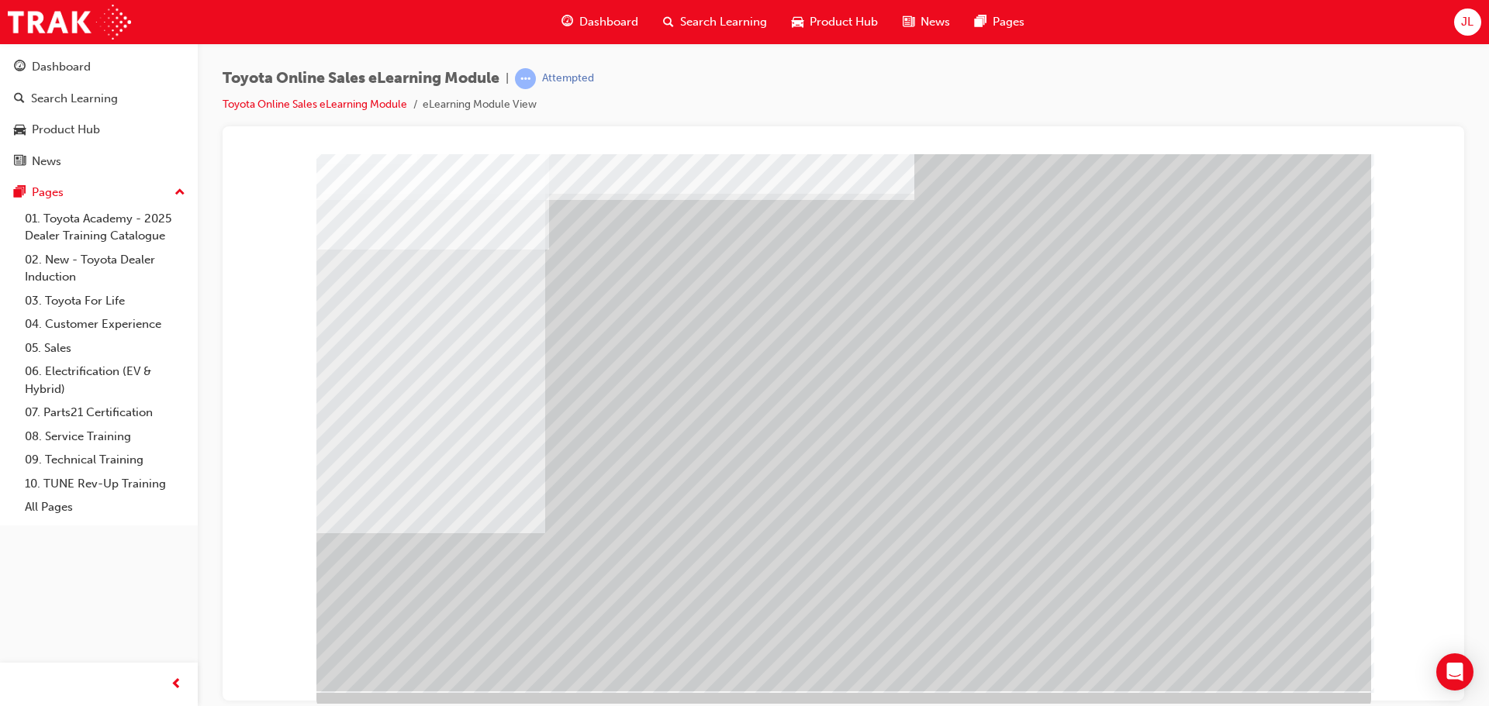
scroll to position [32, 0]
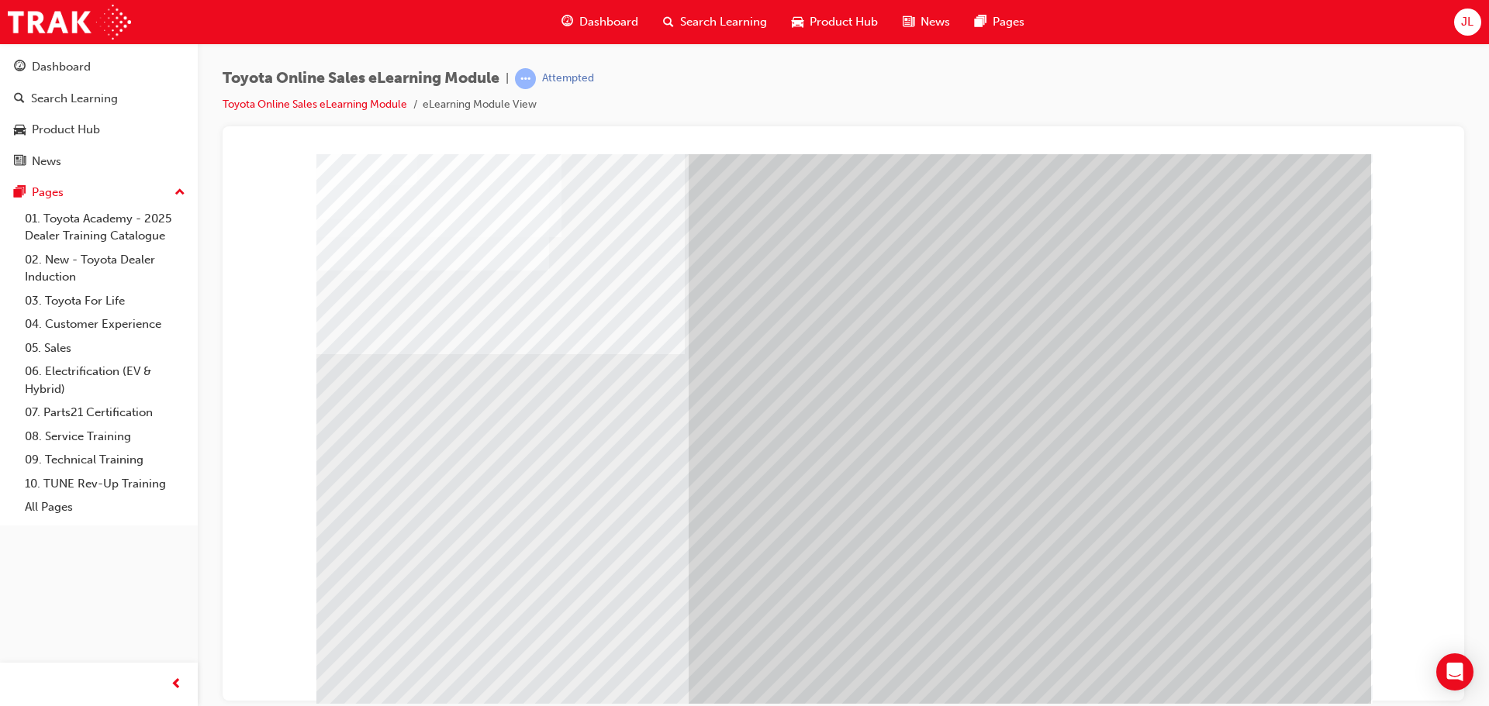
drag, startPoint x: 800, startPoint y: 458, endPoint x: 675, endPoint y: 445, distance: 126.2
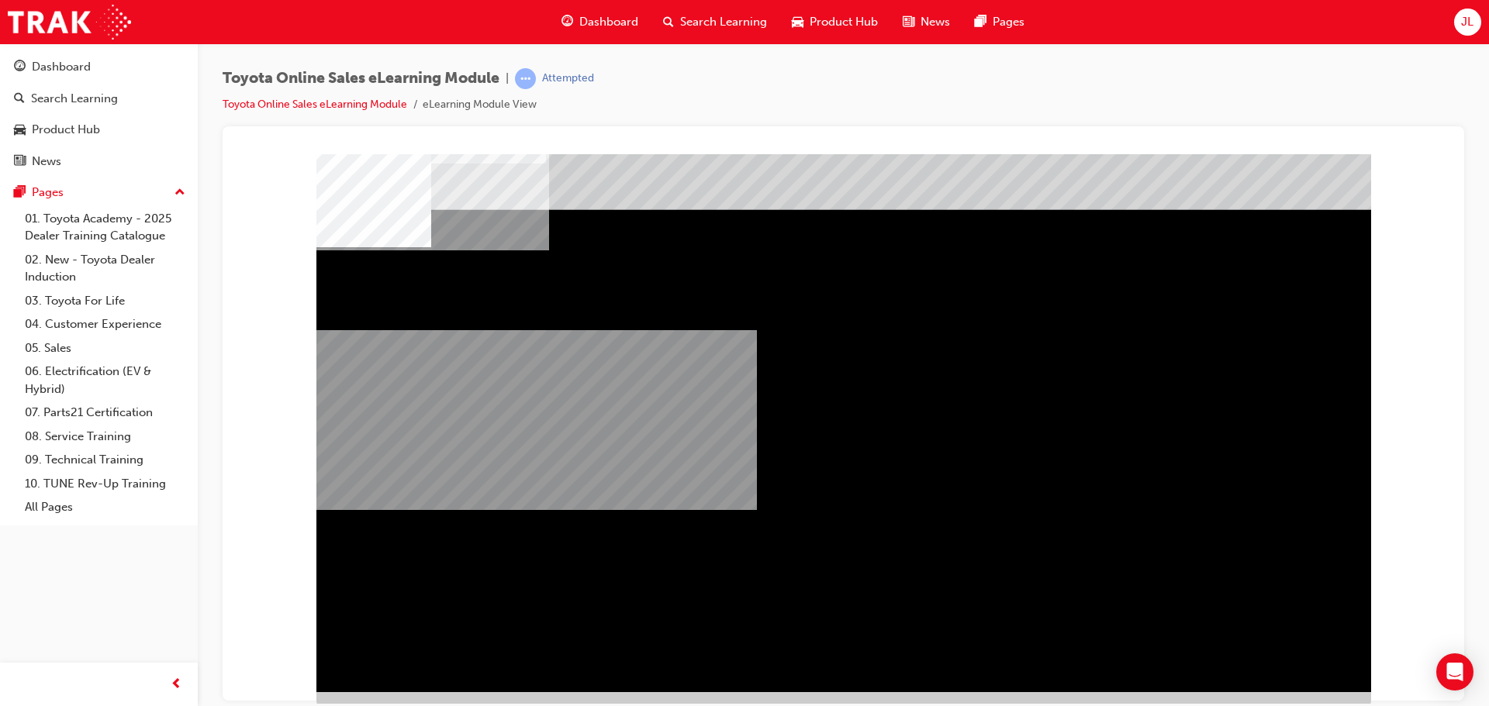
scroll to position [32, 0]
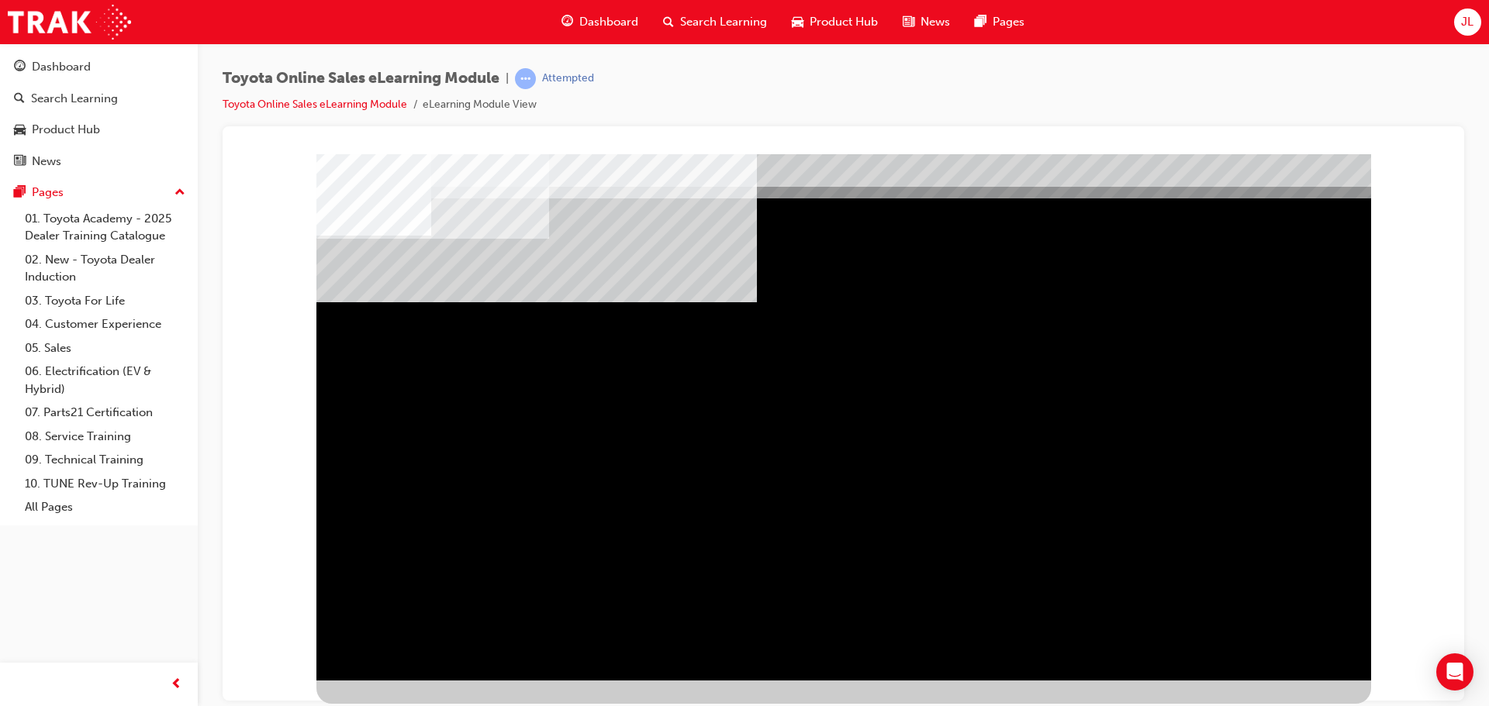
scroll to position [0, 0]
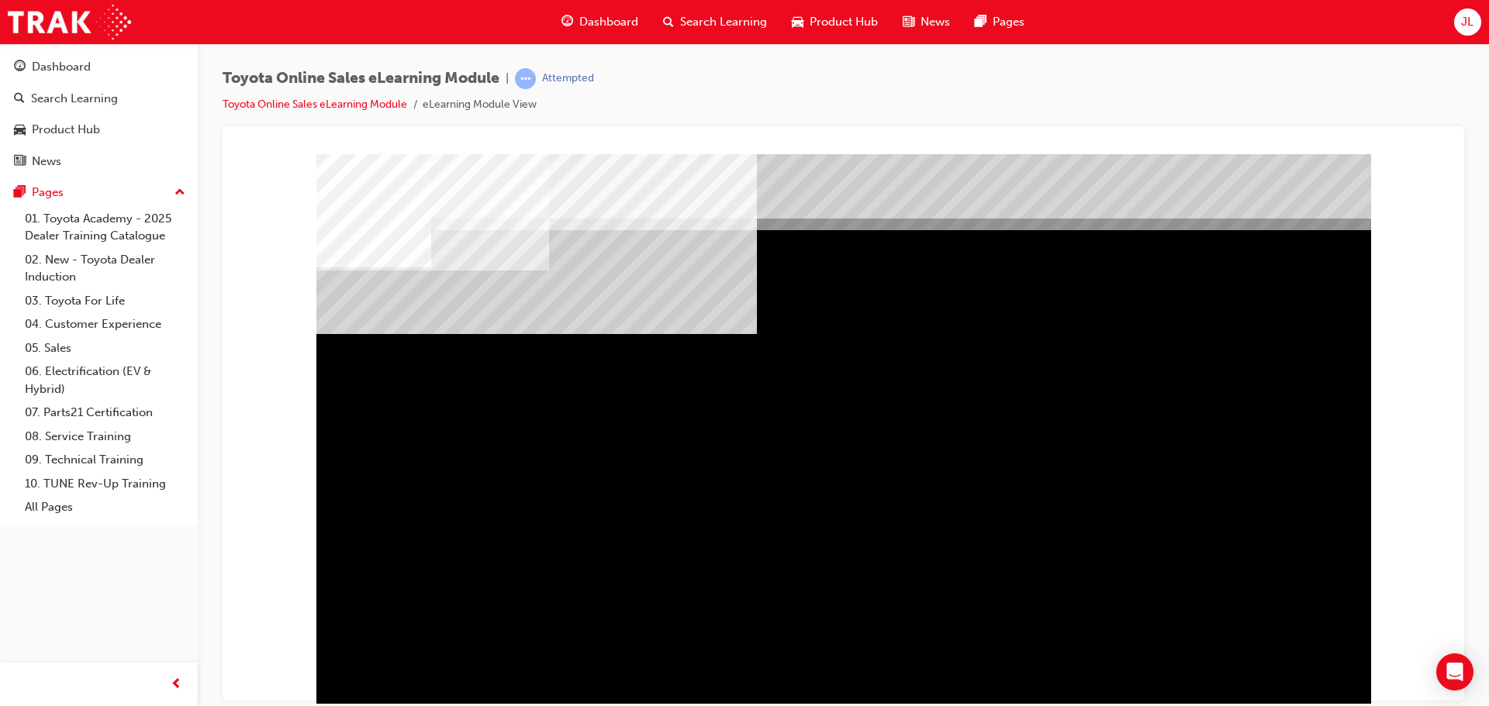
drag, startPoint x: 653, startPoint y: 654, endPoint x: 1111, endPoint y: 638, distance: 458.6
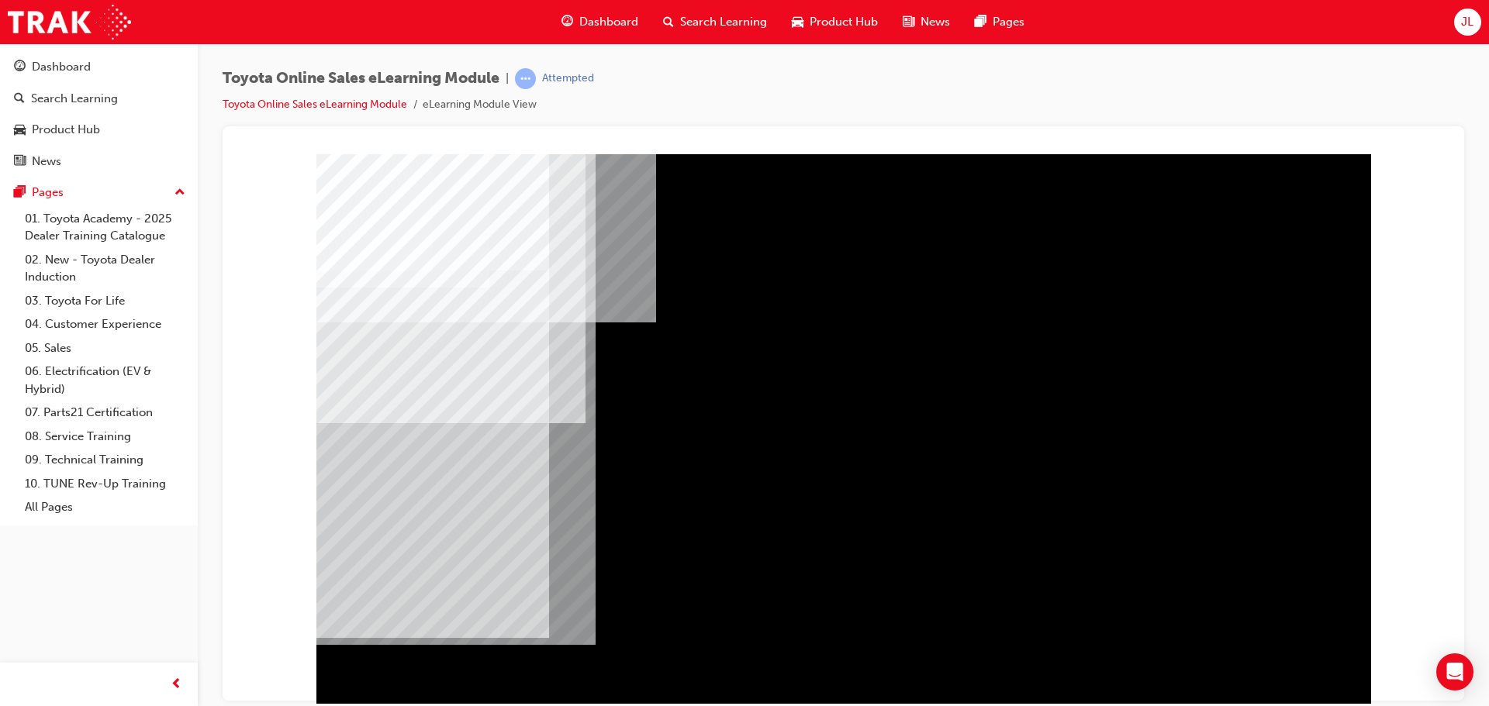
drag, startPoint x: 979, startPoint y: 402, endPoint x: 1032, endPoint y: 406, distance: 52.8
